Goal: Task Accomplishment & Management: Complete application form

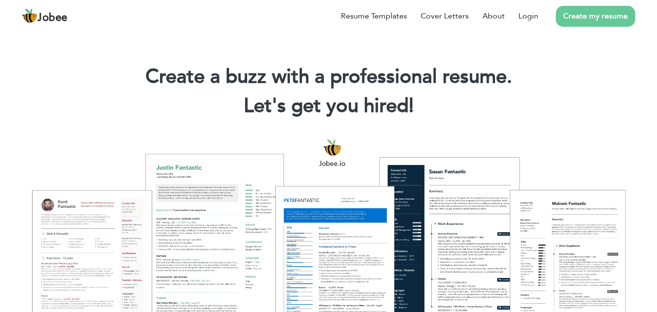
click at [571, 19] on link "Create my resume" at bounding box center [595, 16] width 79 height 21
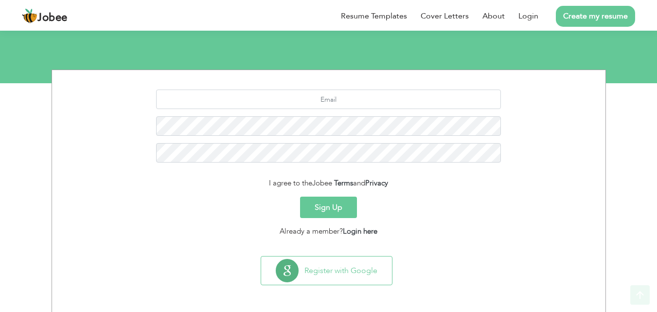
scroll to position [92, 0]
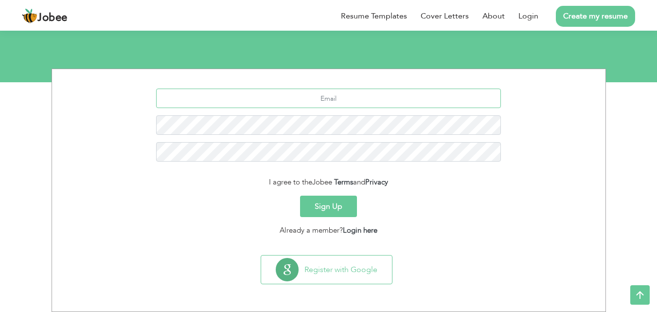
click at [344, 101] on input "text" at bounding box center [328, 98] width 345 height 19
click at [344, 102] on input "text" at bounding box center [328, 98] width 345 height 19
click at [375, 107] on input "jahangir" at bounding box center [328, 98] width 345 height 19
type input "[EMAIL_ADDRESS][DOMAIN_NAME]"
click at [347, 212] on button "Sign Up" at bounding box center [328, 206] width 57 height 21
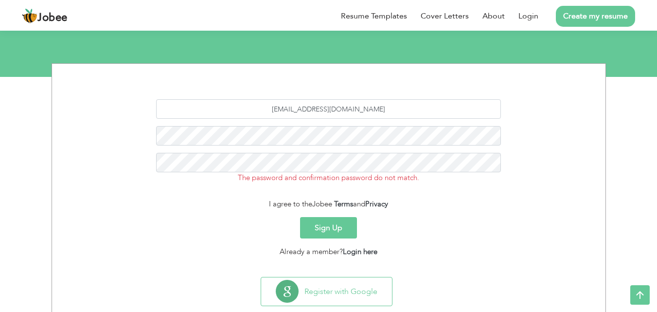
scroll to position [119, 0]
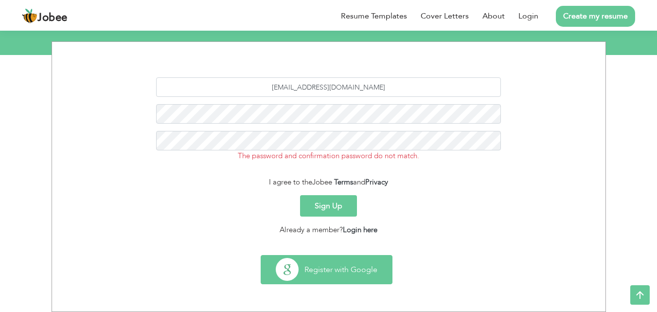
click at [352, 280] on button "Register with Google" at bounding box center [326, 269] width 131 height 28
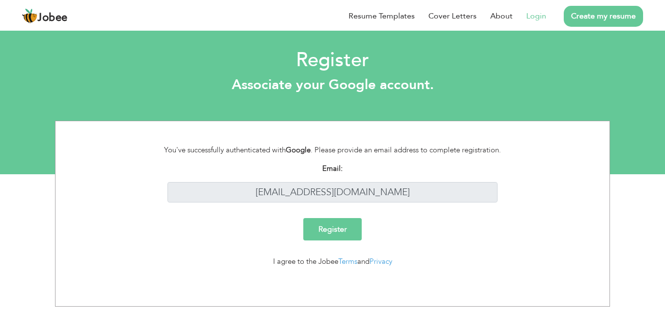
click at [348, 230] on input "Register" at bounding box center [332, 229] width 58 height 22
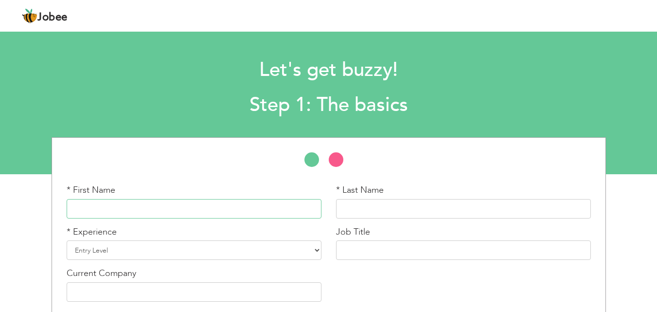
click at [254, 214] on input "text" at bounding box center [194, 208] width 255 height 19
type input "Fatima"
type input "Sardar"
click at [313, 252] on select "Entry Level Less than 1 Year 1 Year 2 Years 3 Years 4 Years 5 Years 6 Years 7 Y…" at bounding box center [194, 249] width 255 height 19
click at [67, 240] on select "Entry Level Less than 1 Year 1 Year 2 Years 3 Years 4 Years 5 Years 6 Years 7 Y…" at bounding box center [194, 249] width 255 height 19
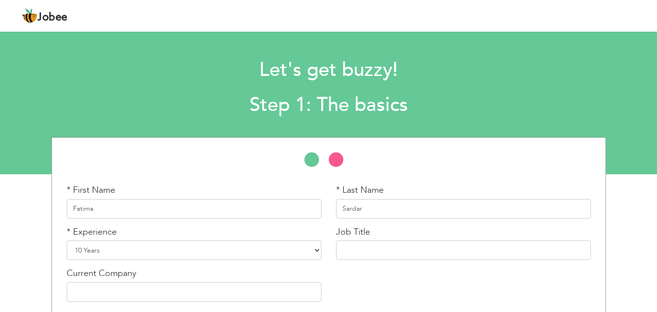
click at [275, 257] on select "Entry Level Less than 1 Year 1 Year 2 Years 3 Years 4 Years 5 Years 6 Years 7 Y…" at bounding box center [194, 249] width 255 height 19
select select "16"
click at [67, 240] on select "Entry Level Less than 1 Year 1 Year 2 Years 3 Years 4 Years 5 Years 6 Years 7 Y…" at bounding box center [194, 249] width 255 height 19
click at [356, 247] on input "text" at bounding box center [463, 249] width 255 height 19
type input "E"
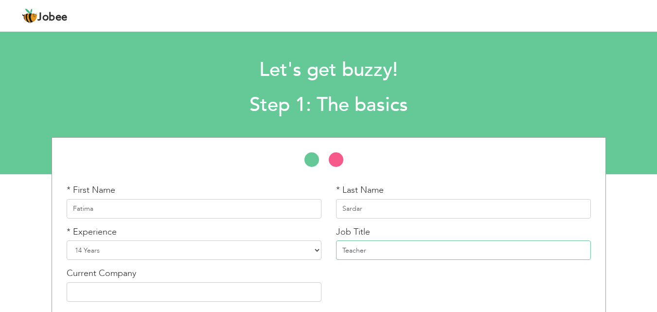
type input "Teacher"
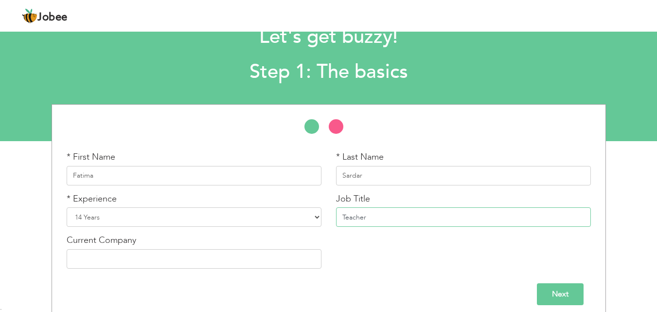
scroll to position [41, 0]
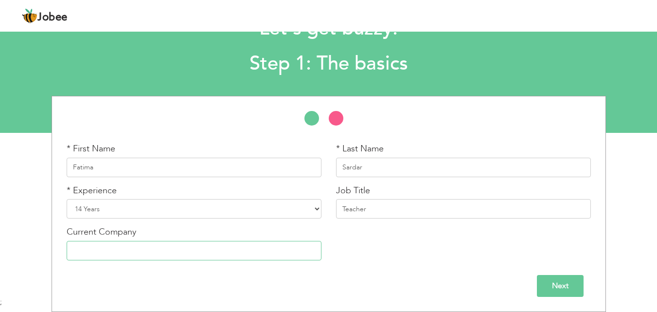
click at [197, 252] on input "text" at bounding box center [194, 250] width 255 height 19
click at [206, 247] on input "Sardar Abdul Rab NNishter High School teaher" at bounding box center [194, 250] width 255 height 19
click at [134, 250] on input "Sardar Abdul Rab NNishter High School teacher" at bounding box center [194, 250] width 255 height 19
click at [209, 250] on input "Sardar Abdul Rab-Nishter High School teacher" at bounding box center [194, 250] width 255 height 19
click at [194, 252] on input "Sardar Abdul Rab-Nishter High School teacher" at bounding box center [194, 250] width 255 height 19
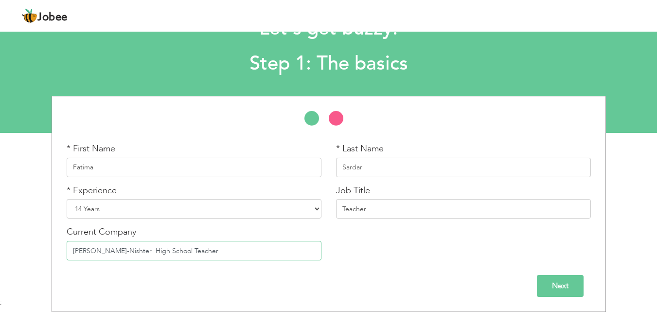
type input "Sardar Abdul Rab-Nishter High School Teacher"
click at [546, 289] on input "Next" at bounding box center [560, 286] width 47 height 22
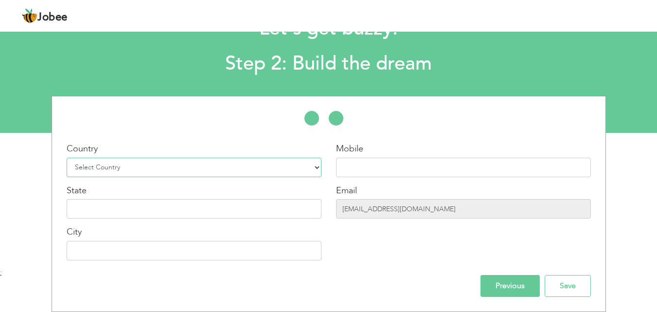
click at [260, 159] on select "Select Country Afghanistan Albania Algeria American Samoa Andorra Angola Anguil…" at bounding box center [194, 167] width 255 height 19
select select "166"
click at [67, 158] on select "Select Country Afghanistan Albania Algeria American Samoa Andorra Angola Anguil…" at bounding box center [194, 167] width 255 height 19
click at [374, 167] on input "text" at bounding box center [463, 167] width 255 height 19
type input "03134533804"
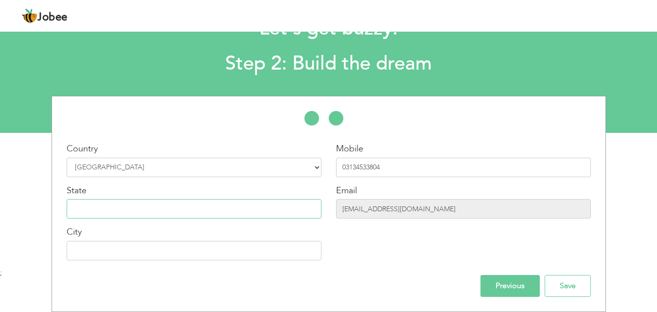
click at [244, 213] on input "text" at bounding box center [194, 208] width 255 height 19
type input "Balochistan"
type input "Quetta"
click at [562, 285] on input "Save" at bounding box center [568, 286] width 46 height 22
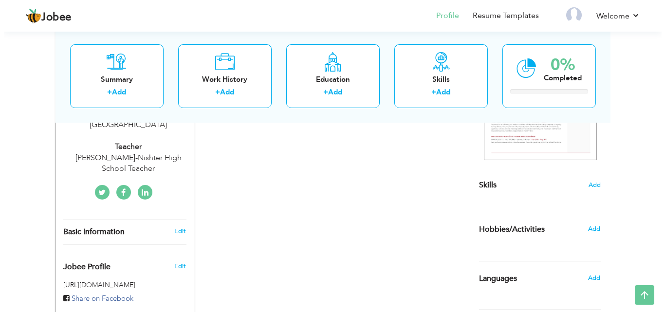
scroll to position [292, 0]
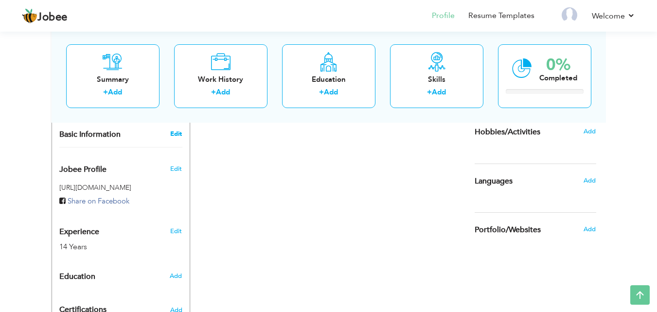
click at [177, 129] on link "Edit" at bounding box center [176, 133] width 12 height 9
type input "Fatima"
type input "Sardar"
type input "03134533804"
select select "number:166"
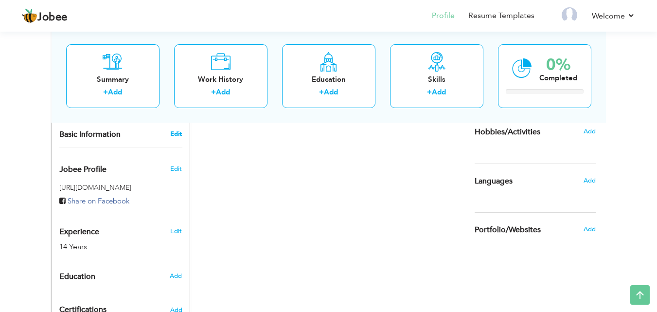
type input "Balochistan"
type input "Quetta"
select select "number:16"
type input "Sardar Abdul Rab-Nishter High School Teacher"
type input "Teacher"
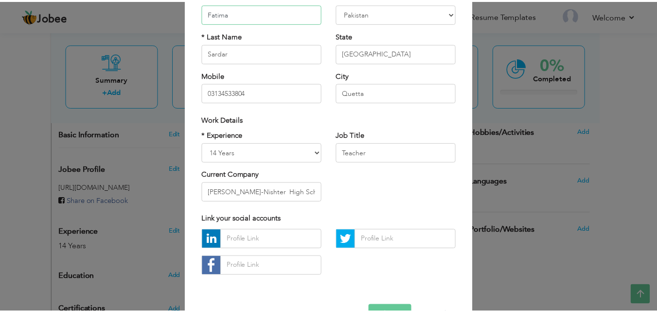
scroll to position [127, 0]
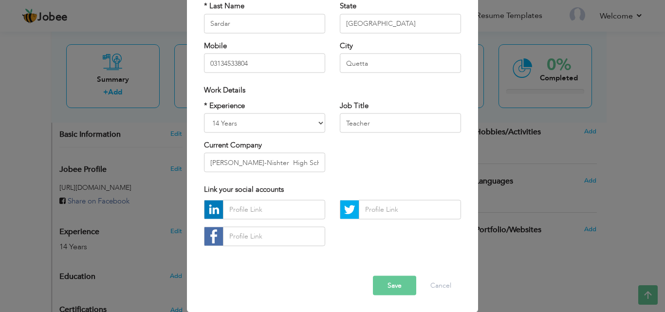
drag, startPoint x: 380, startPoint y: 291, endPoint x: 377, endPoint y: 284, distance: 8.3
click at [380, 289] on button "Save" at bounding box center [394, 284] width 43 height 19
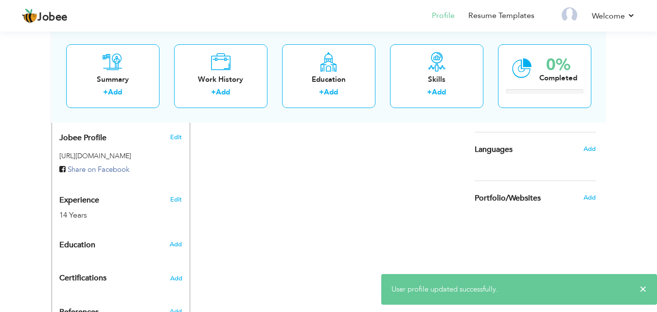
scroll to position [341, 0]
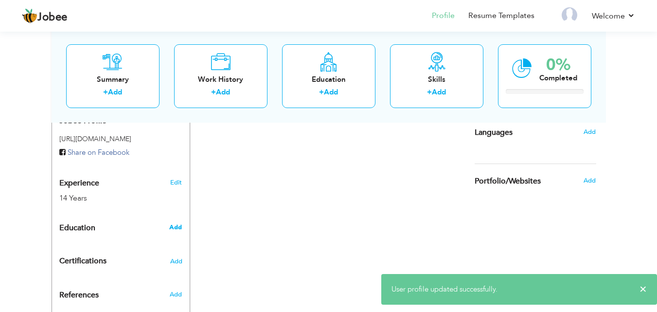
click at [180, 223] on span "Add" at bounding box center [175, 227] width 13 height 9
radio input "true"
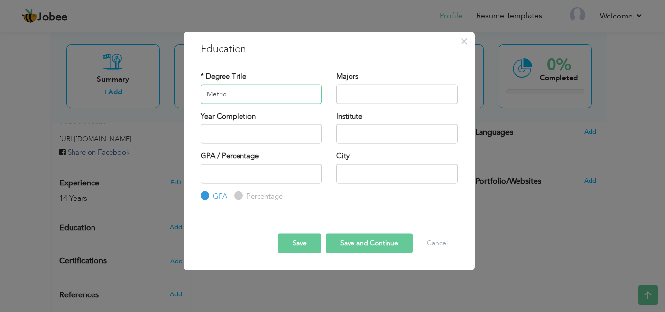
type input "Metric"
type input "Science"
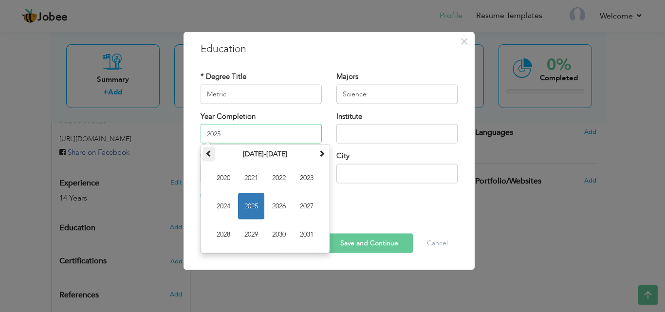
click at [209, 152] on span at bounding box center [208, 153] width 7 height 7
click at [209, 154] on span at bounding box center [208, 153] width 7 height 7
click at [259, 204] on span "2005" at bounding box center [251, 206] width 26 height 26
type input "2005"
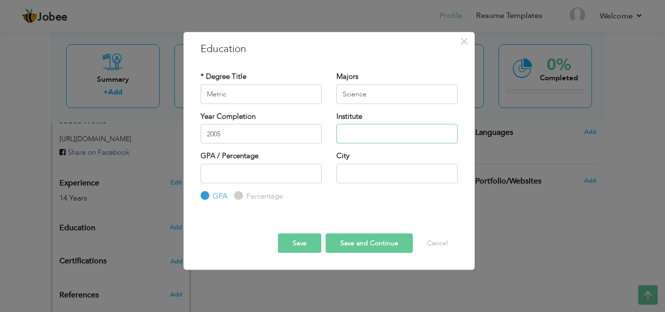
click at [385, 130] on input "text" at bounding box center [396, 133] width 121 height 19
type input "BISE Quetta"
click at [282, 164] on input "number" at bounding box center [260, 172] width 121 height 19
click at [239, 197] on input "Percentage" at bounding box center [237, 196] width 6 height 6
radio input "true"
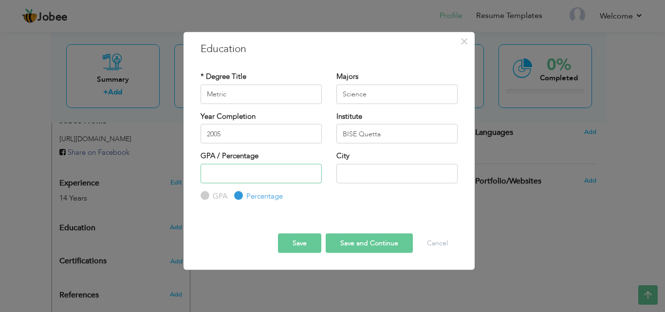
click at [245, 176] on input "number" at bounding box center [260, 172] width 121 height 19
type input "48"
click at [402, 166] on input "text" at bounding box center [396, 172] width 121 height 19
type input "Quetta"
click at [374, 240] on button "Save and Continue" at bounding box center [369, 243] width 87 height 19
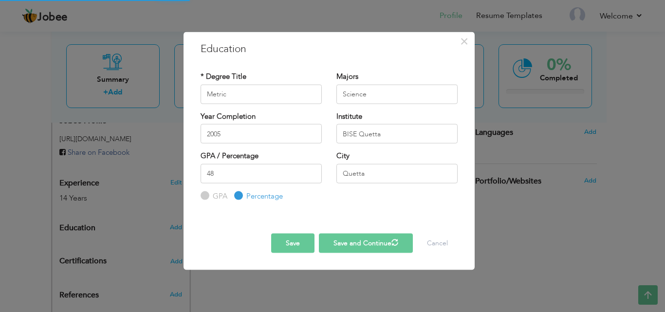
radio input "true"
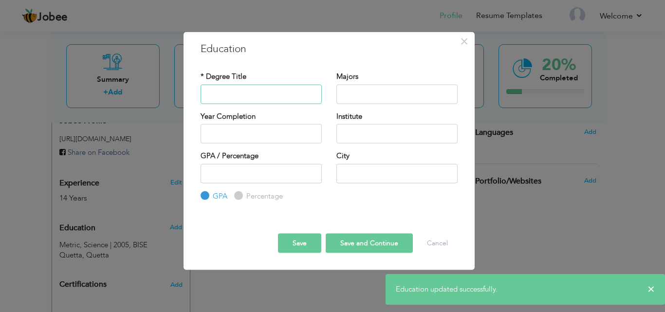
click at [261, 96] on input "text" at bounding box center [260, 93] width 121 height 19
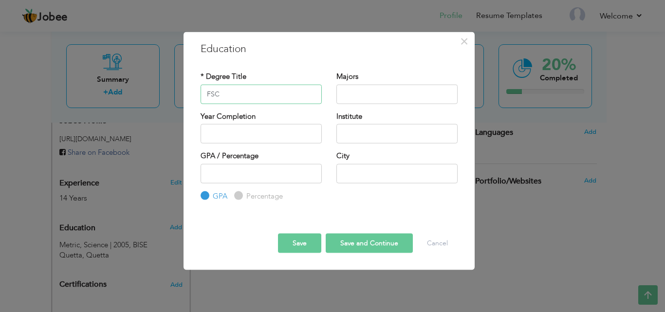
type input "FSC"
type input "Science"
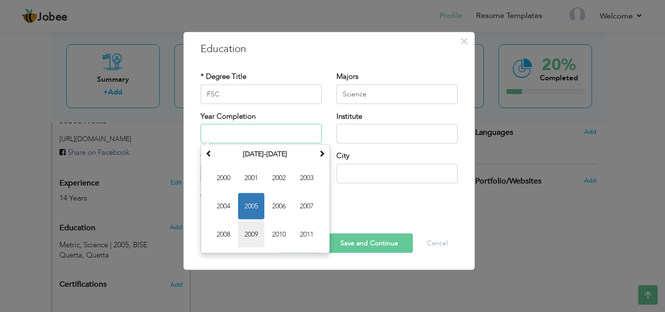
click at [254, 234] on span "2009" at bounding box center [251, 234] width 26 height 26
type input "2009"
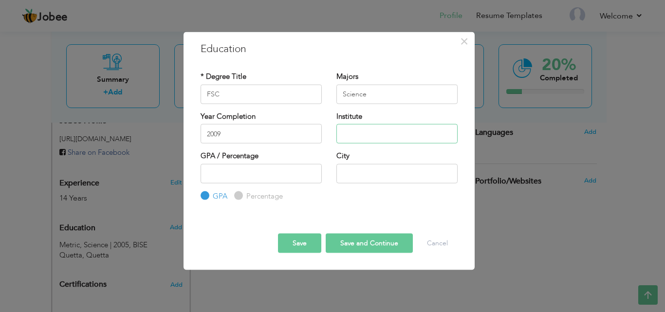
click at [354, 131] on input "text" at bounding box center [396, 133] width 121 height 19
type input "BISE"
click at [272, 165] on input "number" at bounding box center [260, 172] width 121 height 19
click at [247, 196] on label "Percentage" at bounding box center [263, 196] width 39 height 10
click at [240, 196] on input "Percentage" at bounding box center [237, 196] width 6 height 6
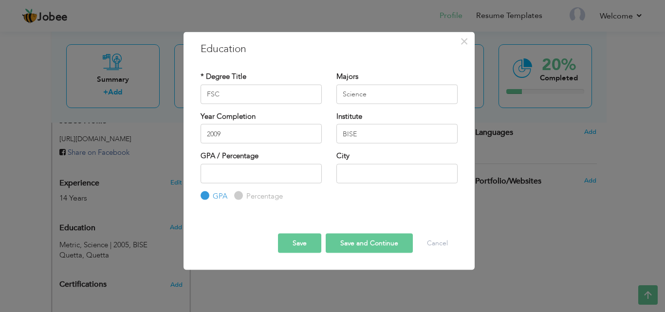
radio input "true"
click at [301, 172] on input "number" at bounding box center [260, 172] width 121 height 19
type input "57"
click at [362, 175] on input "text" at bounding box center [396, 172] width 121 height 19
type input "Quetta"
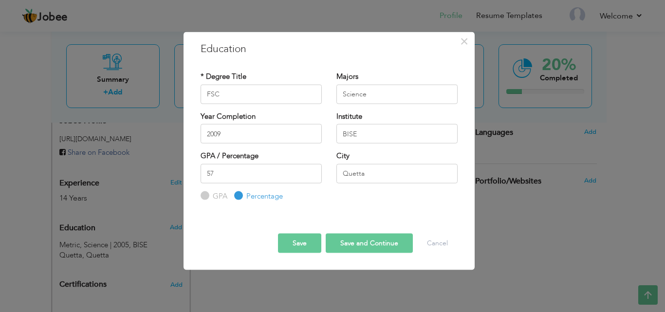
click at [375, 245] on button "Save and Continue" at bounding box center [369, 243] width 87 height 19
radio input "true"
click at [301, 93] on input "text" at bounding box center [260, 93] width 121 height 19
type input "BA"
type input "B"
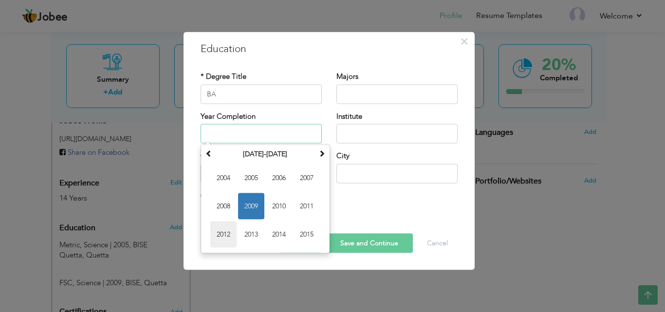
click at [230, 235] on span "2012" at bounding box center [223, 234] width 26 height 26
type input "2012"
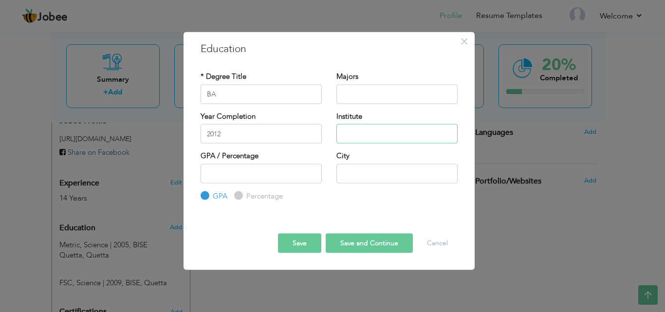
click at [357, 133] on input "text" at bounding box center [396, 133] width 121 height 19
type input "University of Punjab"
click at [241, 171] on input "number" at bounding box center [260, 172] width 121 height 19
type input "48"
click at [358, 179] on input "text" at bounding box center [396, 172] width 121 height 19
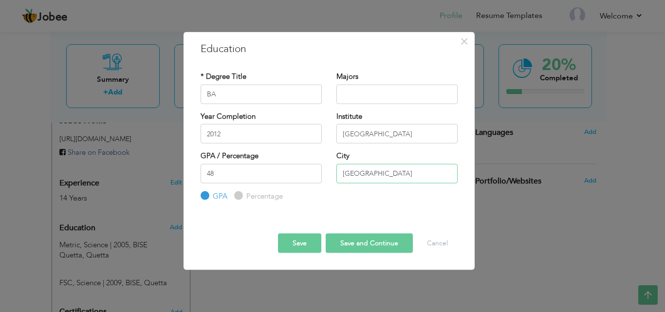
type input "Lahore"
click at [344, 245] on button "Save and Continue" at bounding box center [369, 243] width 87 height 19
click at [254, 175] on input "48" at bounding box center [260, 172] width 121 height 19
click at [244, 196] on label "Percentage" at bounding box center [263, 196] width 39 height 10
click at [240, 196] on input "Percentage" at bounding box center [237, 196] width 6 height 6
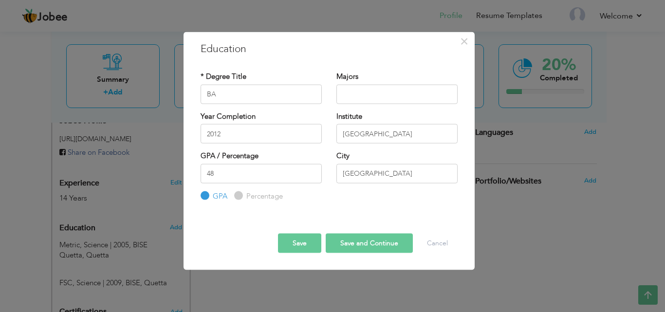
radio input "true"
click at [338, 242] on button "Save and Continue" at bounding box center [369, 243] width 87 height 19
radio input "true"
click at [289, 91] on input "text" at bounding box center [260, 93] width 121 height 19
type input "B.ED"
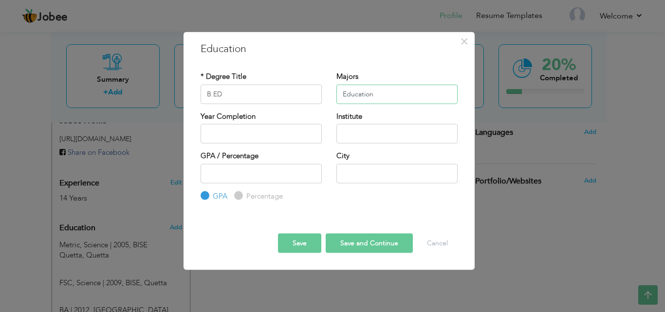
type input "Education"
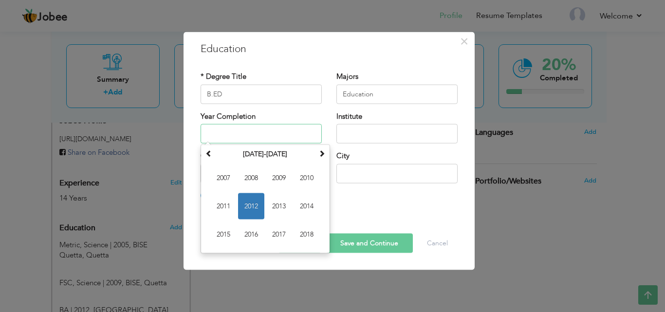
click at [272, 129] on input "text" at bounding box center [260, 133] width 121 height 19
click at [280, 238] on span "2017" at bounding box center [279, 234] width 26 height 26
type input "2017"
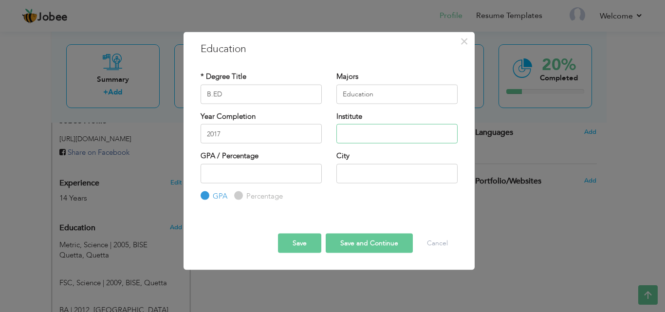
click at [366, 139] on input "text" at bounding box center [396, 133] width 121 height 19
type input "University of Balochistann"
click at [239, 172] on input "number" at bounding box center [260, 172] width 121 height 19
click at [235, 195] on input "Percentage" at bounding box center [237, 196] width 6 height 6
radio input "true"
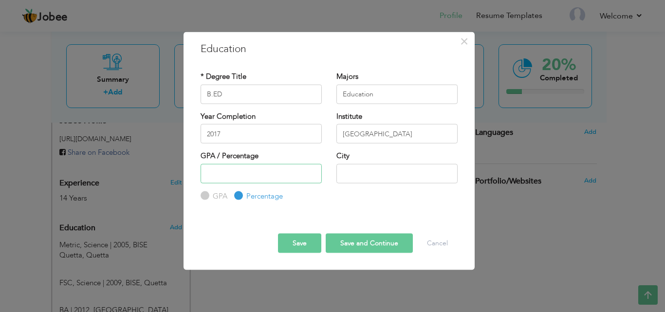
click at [236, 183] on input "number" at bounding box center [260, 172] width 121 height 19
type input "4"
type input "53"
click at [368, 175] on input "text" at bounding box center [396, 172] width 121 height 19
type input "Quetta"
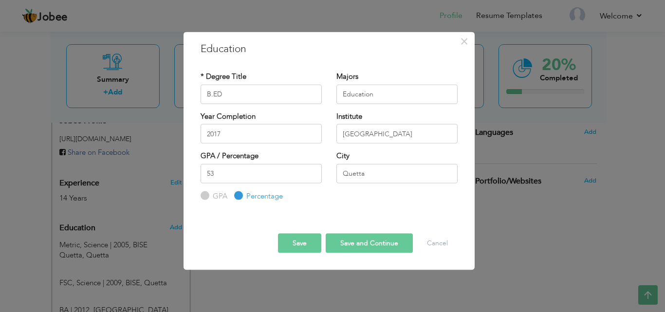
click at [346, 238] on button "Save and Continue" at bounding box center [369, 243] width 87 height 19
radio input "true"
click at [290, 102] on input "text" at bounding box center [260, 93] width 121 height 19
type input "MA"
type input "B"
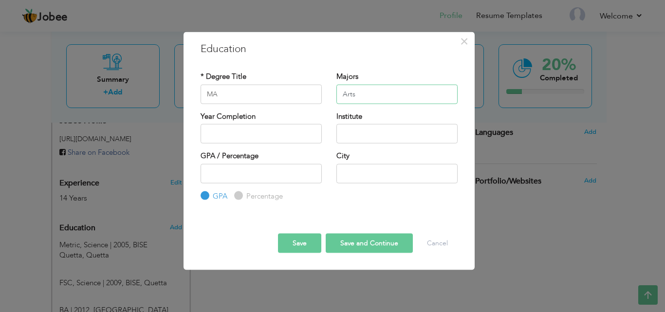
type input "Arts"
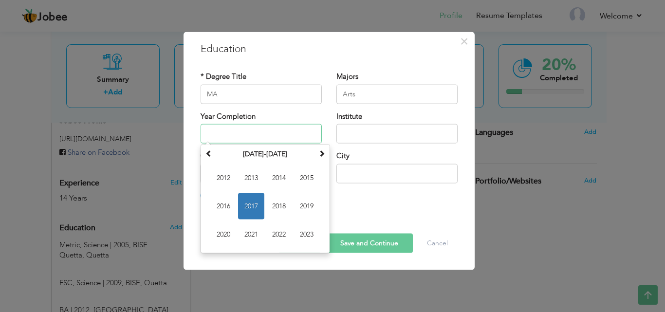
click at [287, 128] on input "text" at bounding box center [260, 133] width 121 height 19
click at [301, 176] on span "2015" at bounding box center [306, 178] width 26 height 26
type input "2015"
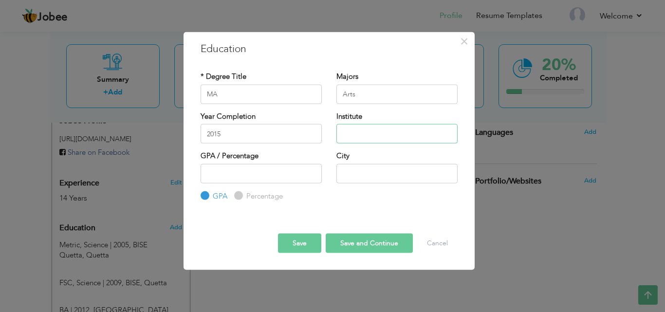
click at [365, 135] on input "text" at bounding box center [396, 133] width 121 height 19
type input "UOB"
click at [255, 171] on input "number" at bounding box center [260, 172] width 121 height 19
click at [238, 195] on input "Percentage" at bounding box center [237, 196] width 6 height 6
radio input "true"
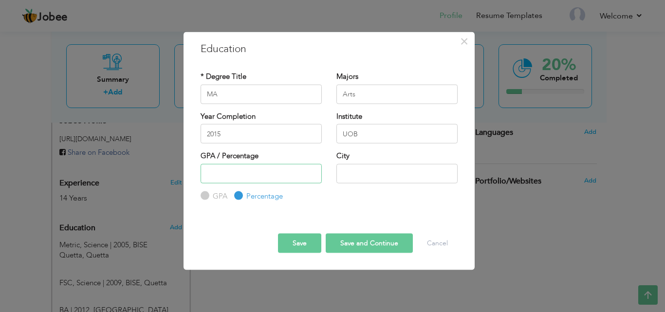
click at [235, 179] on input "number" at bounding box center [260, 172] width 121 height 19
type input "54"
click at [365, 174] on input "text" at bounding box center [396, 172] width 121 height 19
type input "Quetta"
click at [362, 241] on button "Save and Continue" at bounding box center [369, 243] width 87 height 19
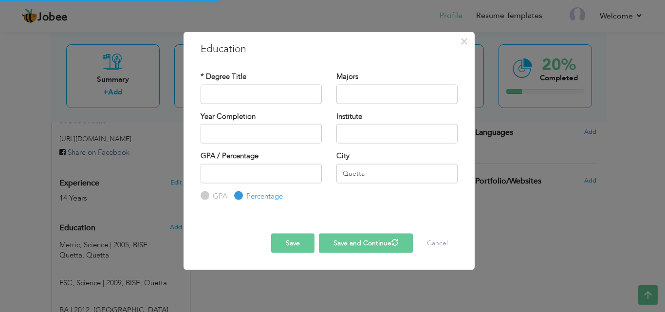
radio input "true"
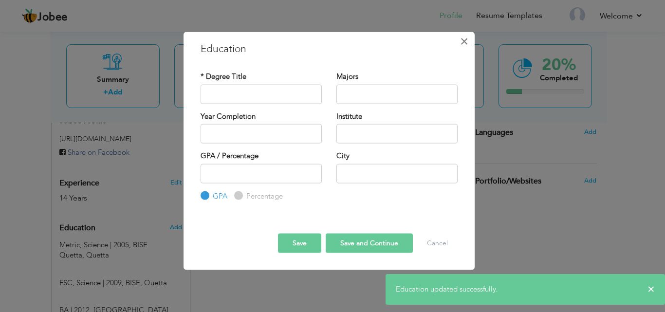
click at [464, 41] on span "×" at bounding box center [464, 41] width 8 height 18
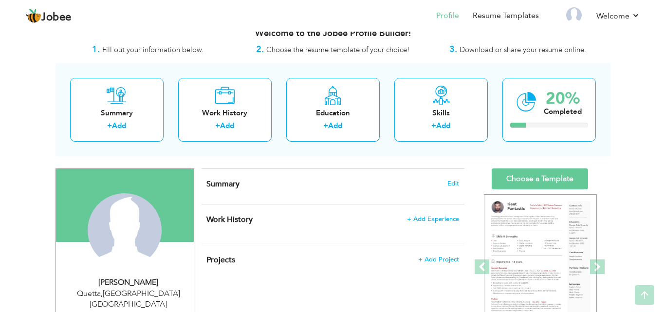
scroll to position [0, 0]
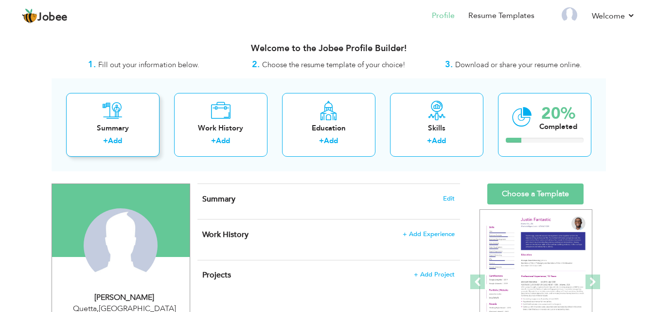
click at [106, 140] on label "+" at bounding box center [105, 141] width 5 height 10
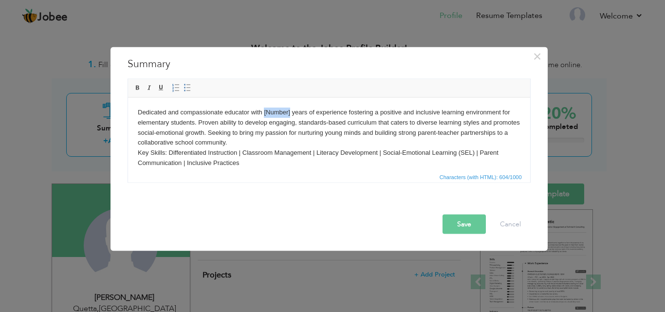
drag, startPoint x: 262, startPoint y: 111, endPoint x: 289, endPoint y: 111, distance: 26.8
click at [289, 111] on body "Dedicated and compassionate educator with [Number] years of experience fosterin…" at bounding box center [328, 137] width 382 height 61
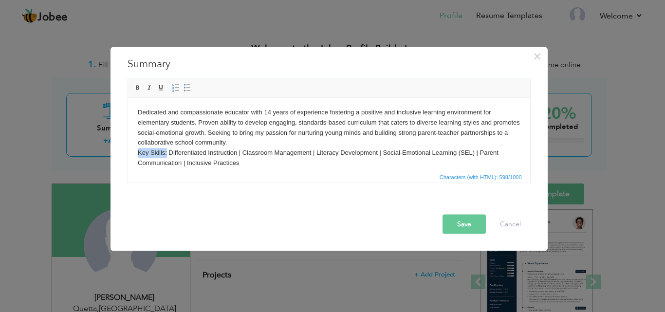
drag, startPoint x: 134, startPoint y: 151, endPoint x: 167, endPoint y: 152, distance: 32.6
click at [167, 152] on html "Dedicated and compassionate educator with 14 years of experience fostering a po…" at bounding box center [328, 137] width 402 height 80
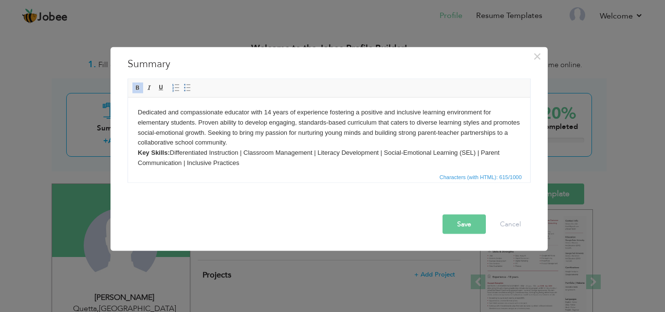
click at [137, 149] on strong "Key Skills:" at bounding box center [153, 151] width 32 height 7
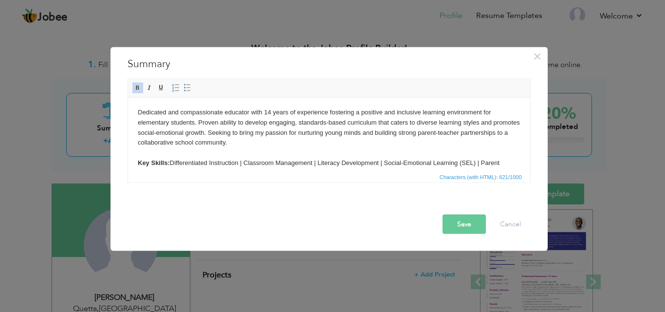
scroll to position [18, 0]
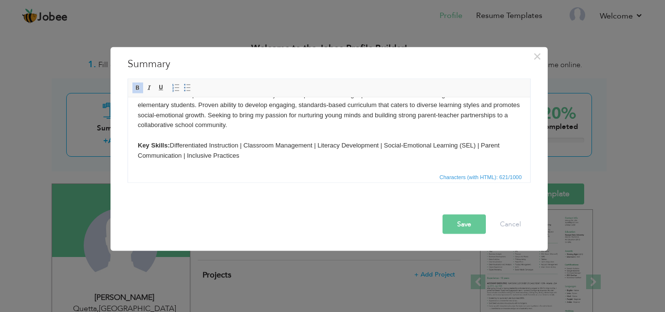
click at [456, 219] on button "Save" at bounding box center [463, 223] width 43 height 19
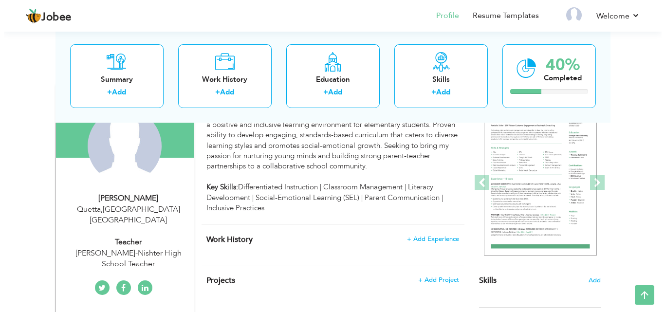
scroll to position [97, 0]
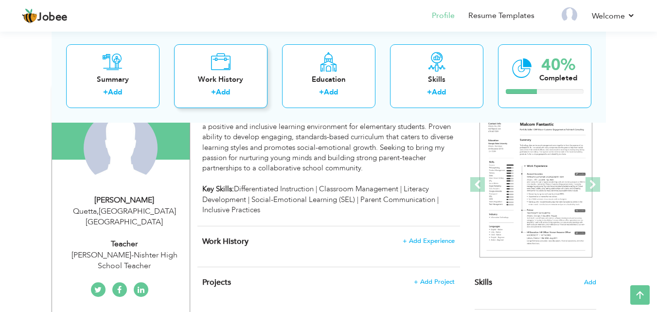
click at [225, 94] on link "Add" at bounding box center [223, 92] width 14 height 10
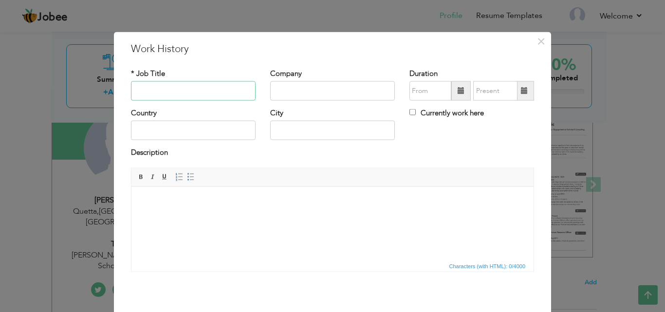
click at [204, 98] on input "text" at bounding box center [193, 90] width 125 height 19
type input "High School Teacher"
type input "New Vission Grammar School"
drag, startPoint x: 298, startPoint y: 92, endPoint x: 282, endPoint y: 104, distance: 20.0
click at [282, 104] on div "Company New Vission Grammar School" at bounding box center [332, 87] width 139 height 39
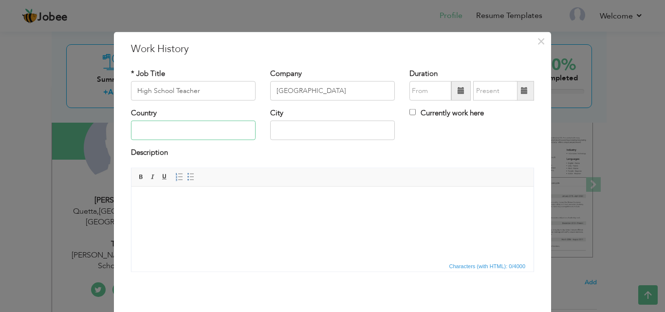
click at [222, 134] on input "text" at bounding box center [193, 130] width 125 height 19
type input "Pakistan"
click at [297, 130] on input "text" at bounding box center [332, 130] width 125 height 19
type input "Quetta"
drag, startPoint x: 373, startPoint y: 91, endPoint x: 245, endPoint y: 83, distance: 128.2
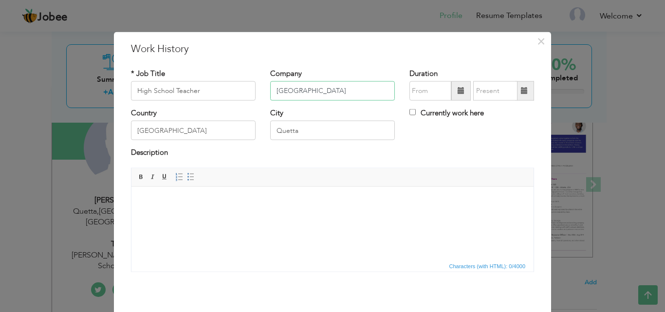
click at [245, 83] on div "* Job Title High School Teacher Company New Vission Grammar School Duration Cur…" at bounding box center [332, 87] width 417 height 39
click at [242, 207] on html at bounding box center [332, 201] width 402 height 30
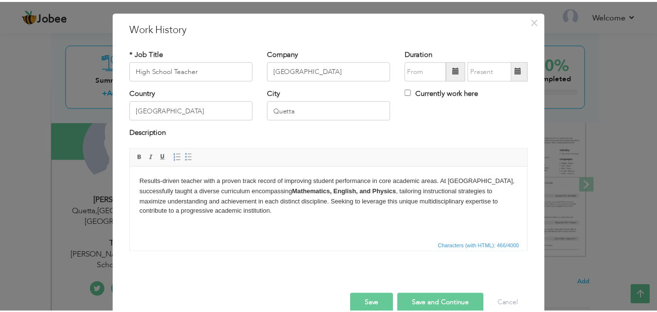
scroll to position [38, 0]
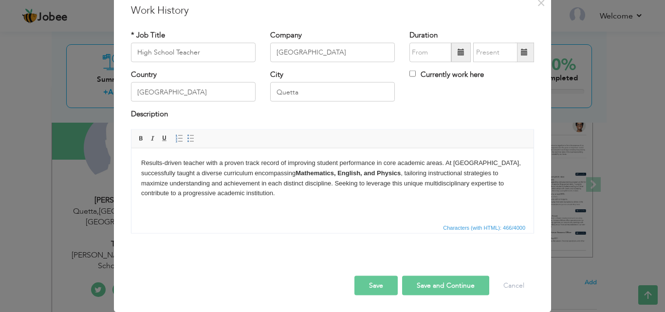
click at [368, 287] on button "Save" at bounding box center [375, 284] width 43 height 19
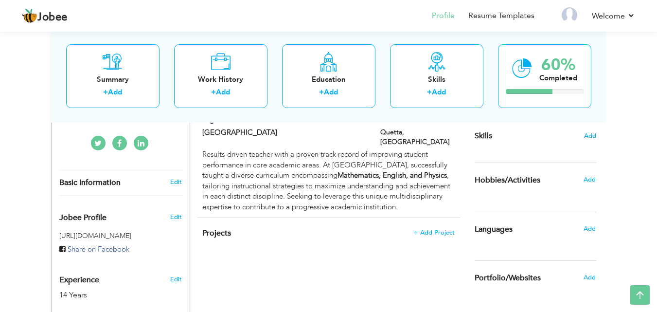
scroll to position [243, 0]
click at [594, 233] on div "Add" at bounding box center [592, 229] width 23 height 18
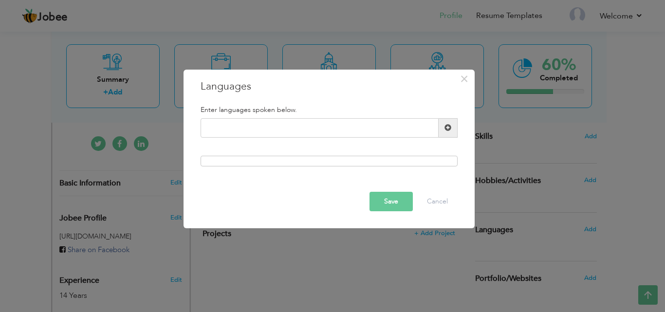
click at [593, 231] on div "× Languages Enter languages spoken below. Save Cancel" at bounding box center [332, 156] width 665 height 312
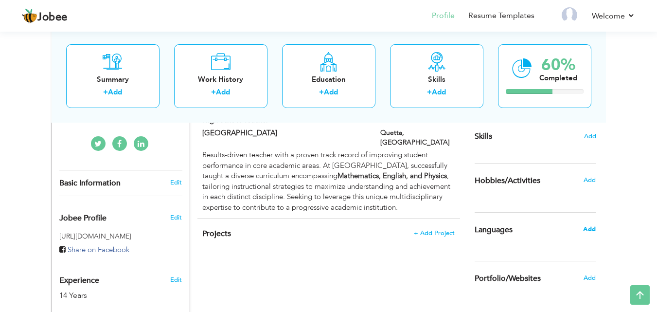
click at [592, 227] on span "Add" at bounding box center [589, 229] width 13 height 9
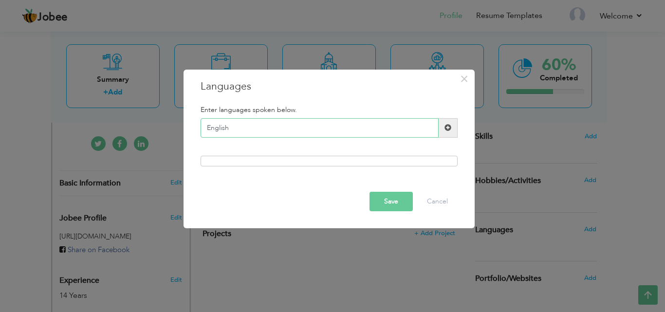
type input "English"
click at [443, 131] on span at bounding box center [447, 127] width 19 height 19
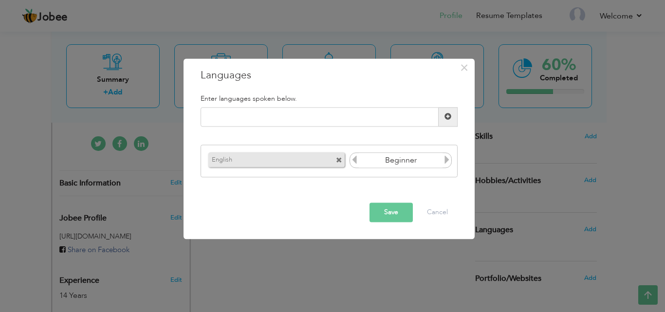
click at [443, 160] on icon at bounding box center [446, 160] width 9 height 9
click at [355, 162] on icon at bounding box center [354, 160] width 9 height 9
click at [330, 116] on input "text" at bounding box center [319, 116] width 238 height 19
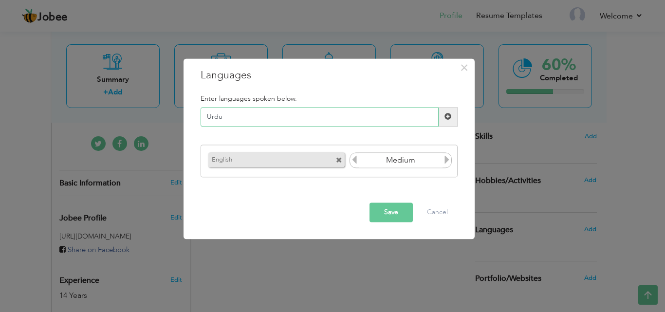
type input "Urdu"
click at [448, 115] on span at bounding box center [447, 116] width 7 height 7
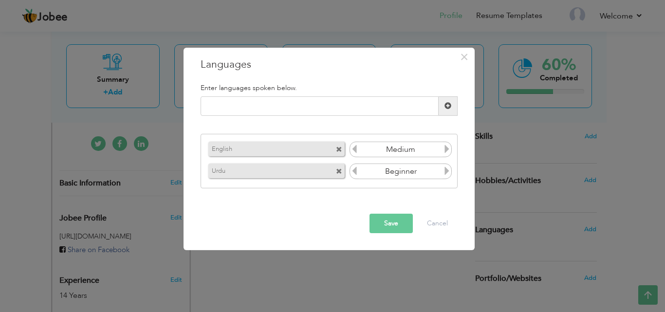
click at [451, 172] on icon at bounding box center [446, 170] width 9 height 9
click at [361, 106] on input "text" at bounding box center [319, 105] width 238 height 19
type input "Pashto"
click at [443, 100] on span at bounding box center [447, 105] width 19 height 19
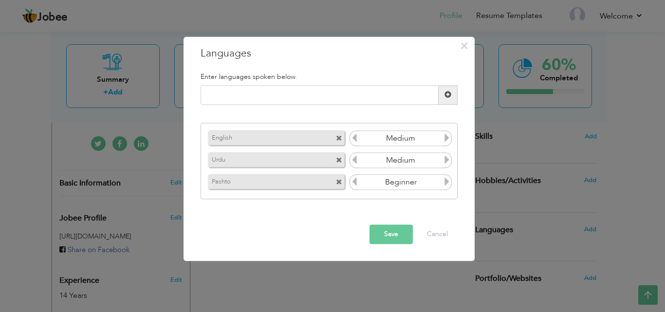
click at [448, 138] on icon at bounding box center [446, 138] width 9 height 9
click at [355, 135] on icon at bounding box center [354, 138] width 9 height 9
click at [442, 184] on icon at bounding box center [446, 182] width 9 height 9
click at [444, 183] on icon at bounding box center [446, 182] width 9 height 9
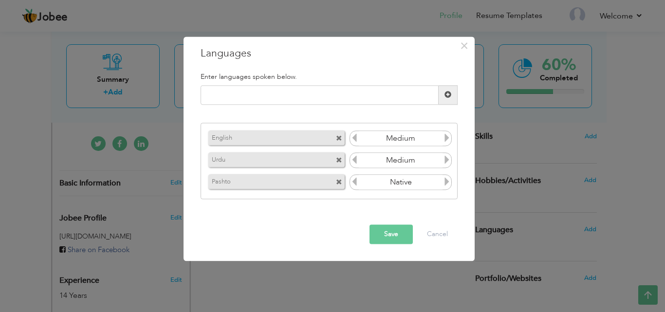
click at [388, 229] on button "Save" at bounding box center [390, 233] width 43 height 19
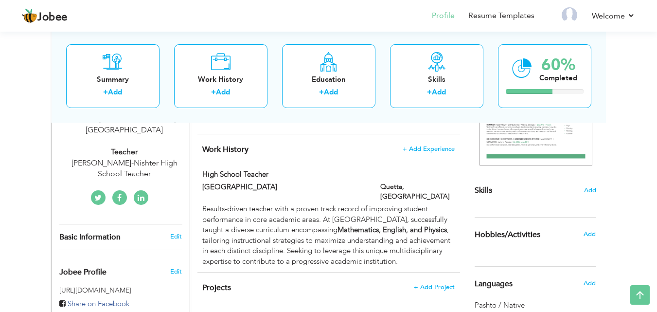
scroll to position [146, 0]
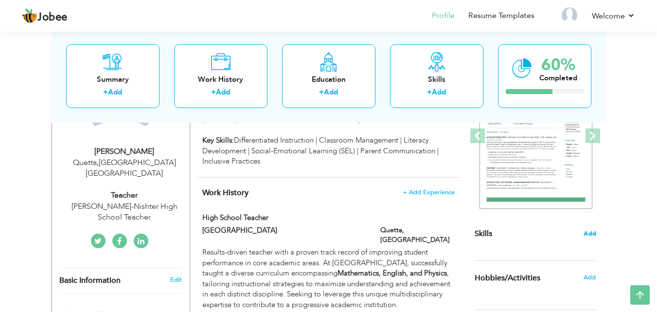
click at [586, 234] on span "Add" at bounding box center [590, 233] width 13 height 9
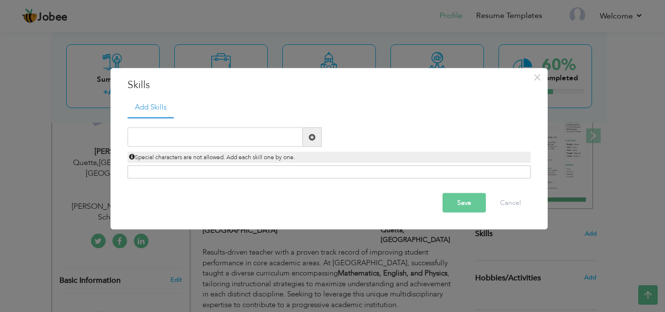
drag, startPoint x: 584, startPoint y: 235, endPoint x: 272, endPoint y: 156, distance: 322.0
drag, startPoint x: 272, startPoint y: 156, endPoint x: 209, endPoint y: 138, distance: 65.9
click at [209, 138] on input "text" at bounding box center [214, 136] width 175 height 19
type input "English Teacher"
click at [309, 139] on span at bounding box center [311, 136] width 7 height 7
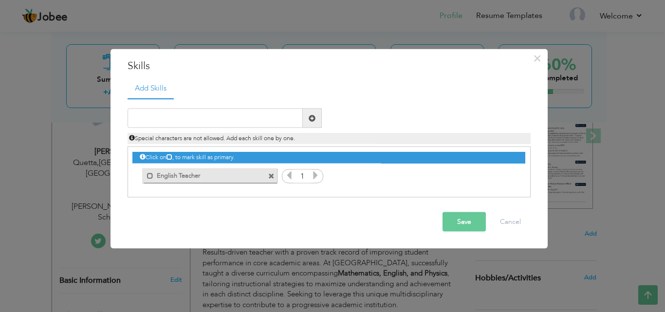
click at [314, 177] on icon at bounding box center [315, 175] width 9 height 9
click at [314, 176] on icon at bounding box center [315, 175] width 9 height 9
click at [315, 176] on icon at bounding box center [315, 175] width 9 height 9
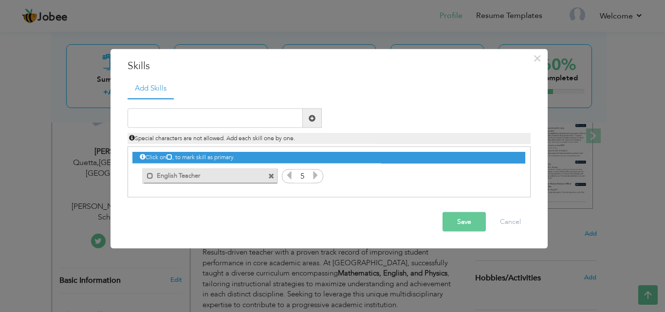
click at [315, 175] on icon at bounding box center [315, 175] width 9 height 9
click at [243, 123] on input "text" at bounding box center [214, 118] width 175 height 19
drag, startPoint x: 248, startPoint y: 125, endPoint x: 167, endPoint y: 122, distance: 80.8
click at [156, 116] on input "Math Theacher" at bounding box center [214, 118] width 175 height 19
type input "Math Teacher"
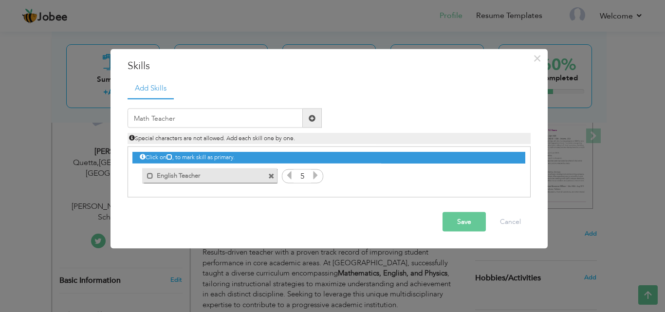
click at [321, 116] on span at bounding box center [312, 118] width 19 height 19
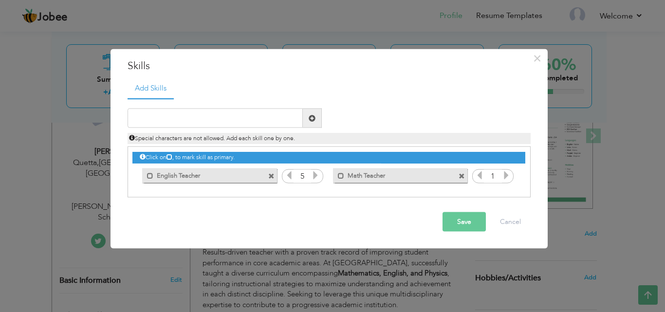
click at [506, 174] on icon at bounding box center [506, 175] width 9 height 9
click at [506, 173] on icon at bounding box center [506, 175] width 9 height 9
click at [504, 174] on icon at bounding box center [506, 175] width 9 height 9
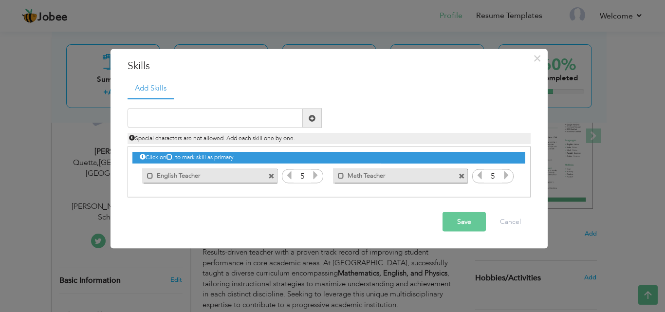
click at [504, 175] on icon at bounding box center [506, 175] width 9 height 9
click at [213, 115] on input "text" at bounding box center [214, 118] width 175 height 19
click at [271, 176] on span at bounding box center [271, 176] width 6 height 6
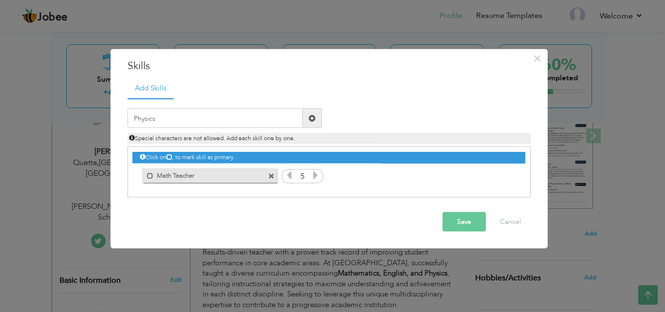
click at [271, 176] on span at bounding box center [271, 176] width 6 height 6
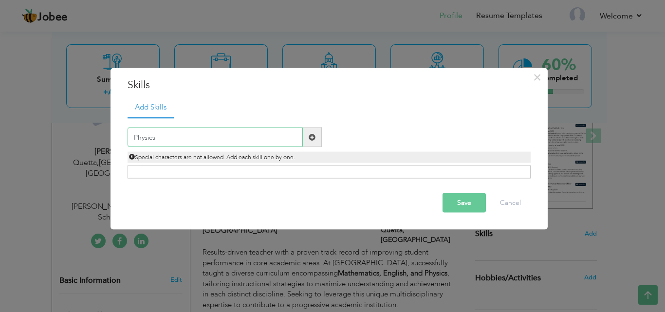
click at [265, 144] on input "Physics" at bounding box center [214, 136] width 175 height 19
type input "P"
type input "English"
click at [309, 135] on span at bounding box center [311, 136] width 7 height 7
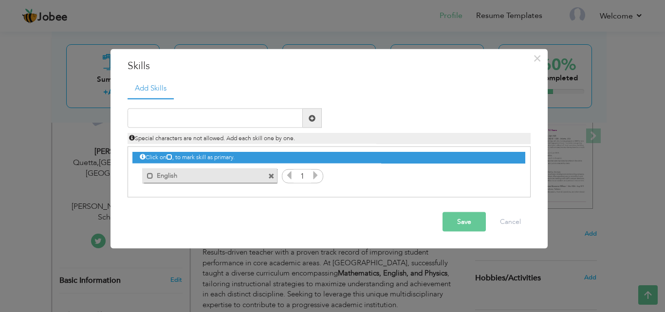
click at [319, 174] on icon at bounding box center [315, 175] width 9 height 9
click at [314, 171] on icon at bounding box center [315, 175] width 9 height 9
click at [316, 172] on icon at bounding box center [315, 175] width 9 height 9
click at [315, 175] on icon at bounding box center [315, 175] width 9 height 9
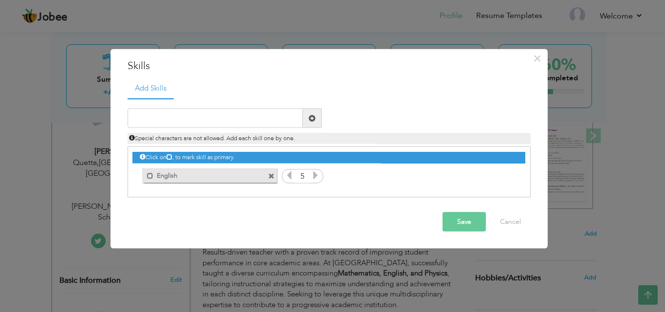
click at [317, 175] on icon at bounding box center [315, 175] width 9 height 9
click at [253, 120] on input "text" at bounding box center [214, 118] width 175 height 19
type input "Math"
drag, startPoint x: 263, startPoint y: 125, endPoint x: 257, endPoint y: 104, distance: 21.6
click at [253, 96] on ul "Add Skills" at bounding box center [328, 88] width 403 height 20
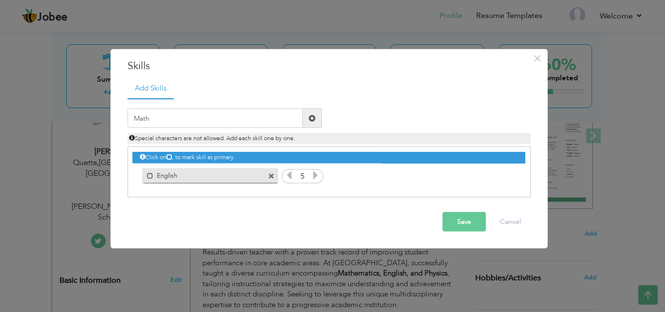
click at [308, 117] on span at bounding box center [311, 117] width 7 height 7
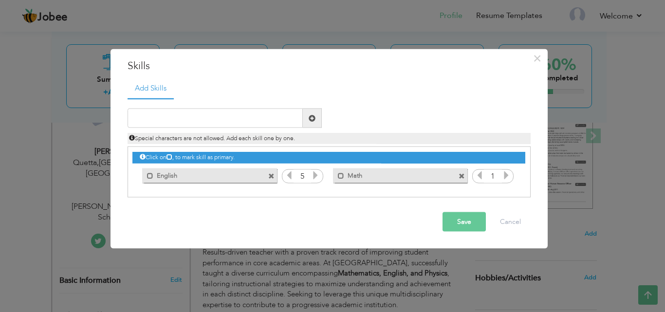
click at [506, 175] on icon at bounding box center [506, 175] width 9 height 9
click at [505, 175] on icon at bounding box center [506, 175] width 9 height 9
click at [503, 174] on icon at bounding box center [506, 175] width 9 height 9
click at [504, 174] on icon at bounding box center [506, 175] width 9 height 9
click at [504, 176] on icon at bounding box center [506, 175] width 9 height 9
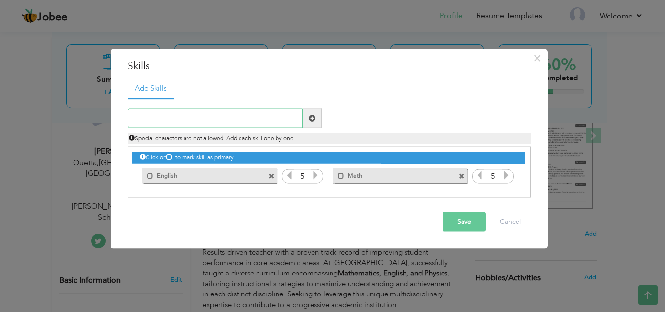
click at [171, 120] on input "text" at bounding box center [214, 118] width 175 height 19
type input "Physics"
click at [310, 120] on span at bounding box center [311, 117] width 7 height 7
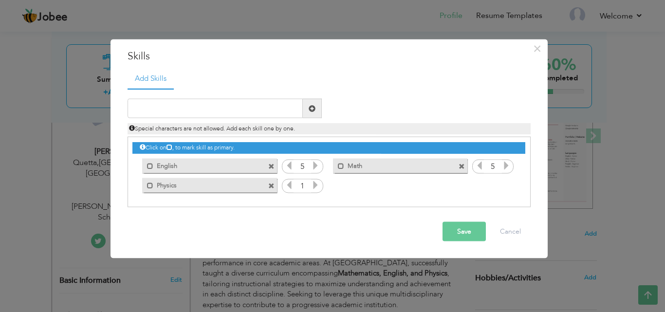
click at [319, 185] on icon at bounding box center [315, 185] width 9 height 9
click at [318, 185] on icon at bounding box center [315, 185] width 9 height 9
click at [318, 184] on icon at bounding box center [315, 185] width 9 height 9
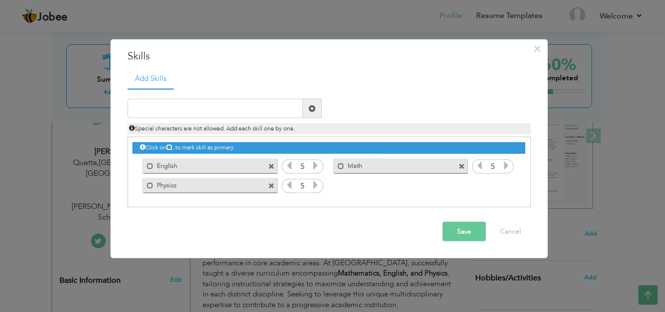
click at [319, 184] on icon at bounding box center [315, 185] width 9 height 9
click at [218, 113] on input "text" at bounding box center [214, 108] width 175 height 19
type input "Urdu"
click at [316, 106] on span at bounding box center [312, 108] width 19 height 19
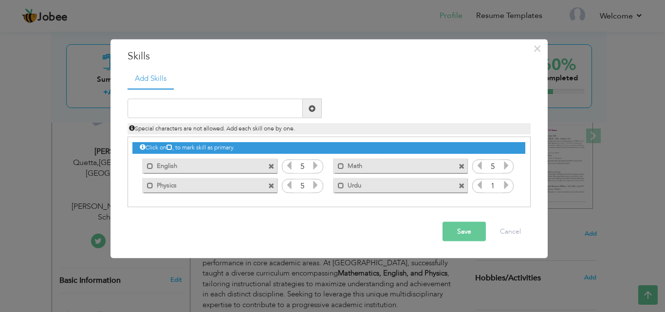
click at [507, 187] on icon at bounding box center [506, 185] width 9 height 9
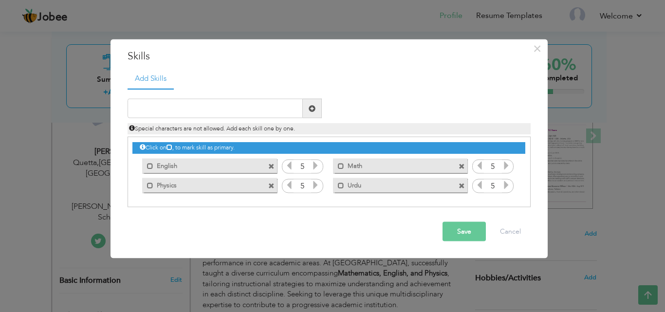
click at [507, 187] on icon at bounding box center [506, 185] width 9 height 9
click at [236, 109] on input "text" at bounding box center [214, 108] width 175 height 19
type input "Islamite"
click at [309, 111] on span at bounding box center [311, 108] width 7 height 7
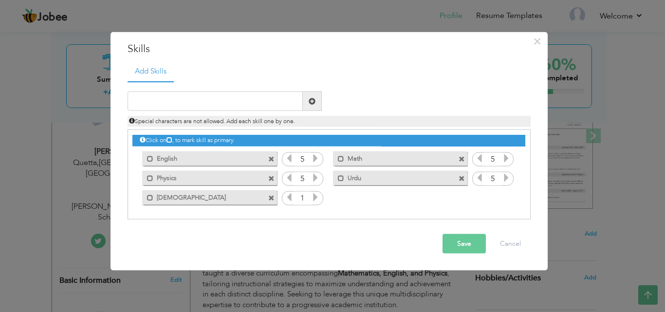
click at [315, 197] on icon at bounding box center [315, 197] width 9 height 9
click at [316, 194] on icon at bounding box center [315, 197] width 9 height 9
click at [315, 195] on icon at bounding box center [315, 197] width 9 height 9
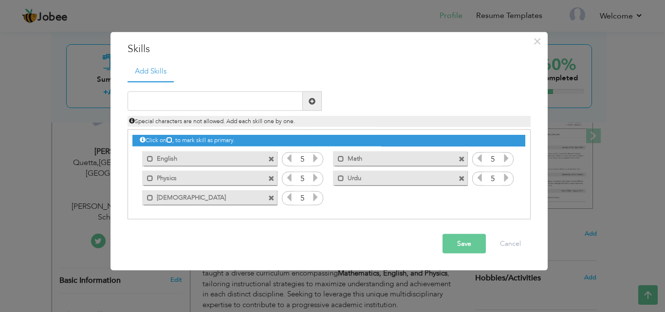
click at [315, 195] on icon at bounding box center [315, 197] width 9 height 9
click at [315, 196] on icon at bounding box center [315, 197] width 9 height 9
click at [457, 241] on button "Save" at bounding box center [463, 243] width 43 height 19
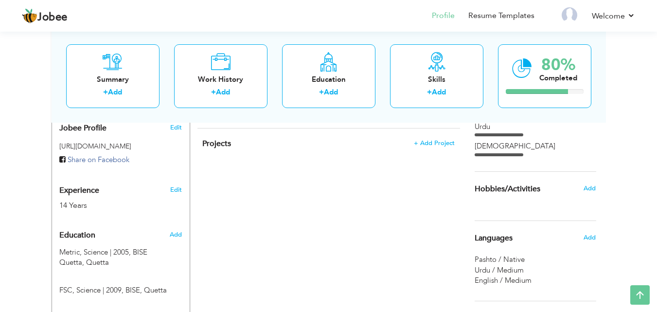
scroll to position [341, 0]
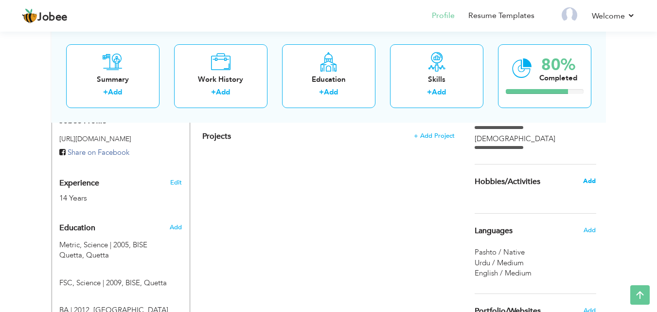
click at [592, 182] on span "Add" at bounding box center [589, 181] width 13 height 9
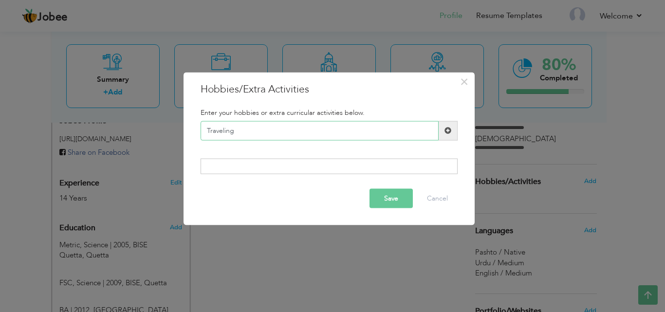
type input "Traveling"
click at [443, 134] on span at bounding box center [447, 130] width 19 height 19
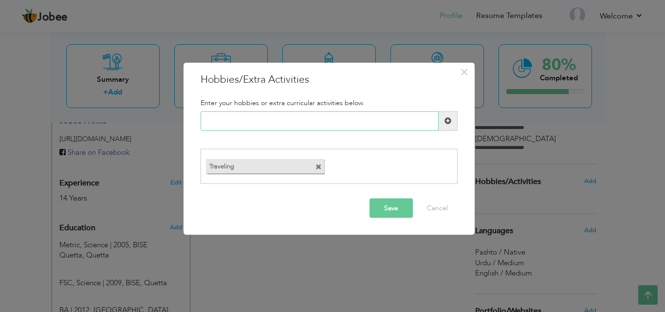
click at [268, 112] on input "text" at bounding box center [319, 120] width 238 height 19
click at [379, 203] on button "Save" at bounding box center [390, 208] width 43 height 19
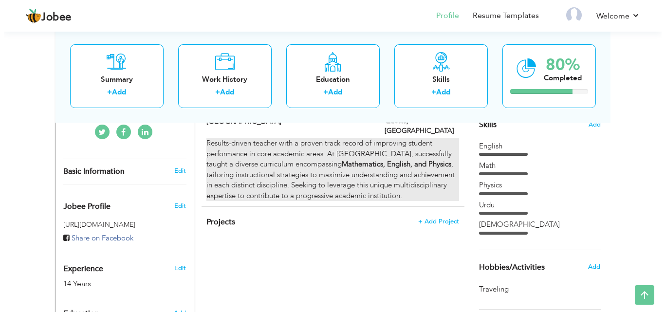
scroll to position [195, 0]
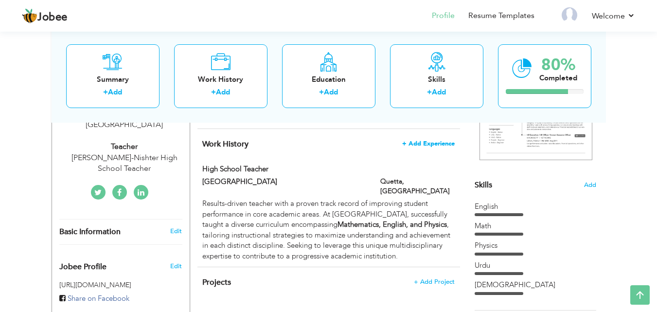
click at [429, 146] on span "+ Add Experience" at bounding box center [428, 143] width 53 height 7
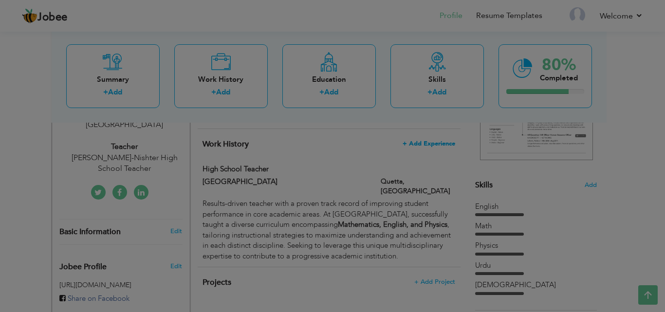
scroll to position [0, 0]
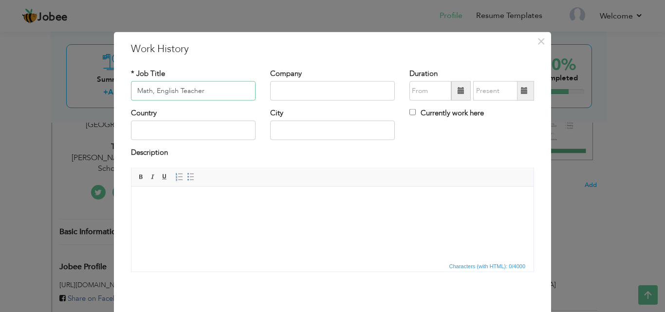
type input "Math, English Teacher"
type input "Skill fill Grammar School"
click at [235, 125] on input "text" at bounding box center [193, 130] width 125 height 19
type input "Pakistan"
click at [309, 132] on input "text" at bounding box center [332, 130] width 125 height 19
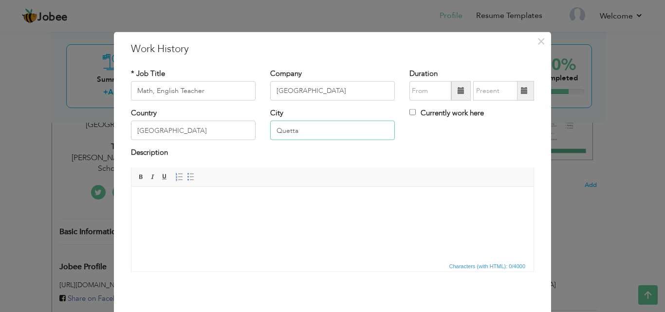
type input "Quetta"
click at [268, 216] on html at bounding box center [332, 201] width 402 height 30
drag, startPoint x: 200, startPoint y: 87, endPoint x: 122, endPoint y: 81, distance: 79.0
click at [124, 81] on div "* Job Title Math, English Teacher" at bounding box center [193, 87] width 139 height 39
drag, startPoint x: 362, startPoint y: 86, endPoint x: 265, endPoint y: 88, distance: 97.3
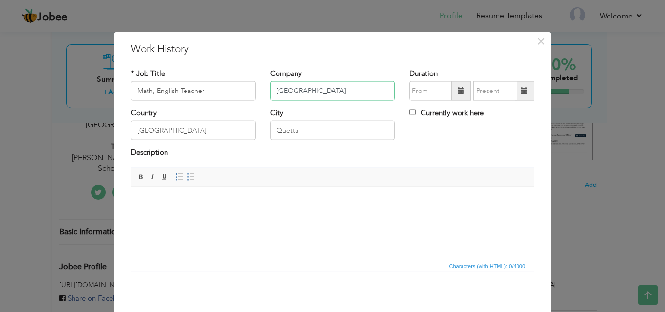
click at [265, 88] on div "Company Skill fill Grammar School" at bounding box center [332, 87] width 139 height 39
drag, startPoint x: 353, startPoint y: 202, endPoint x: 344, endPoint y: 216, distance: 16.5
click at [352, 204] on body at bounding box center [332, 201] width 382 height 10
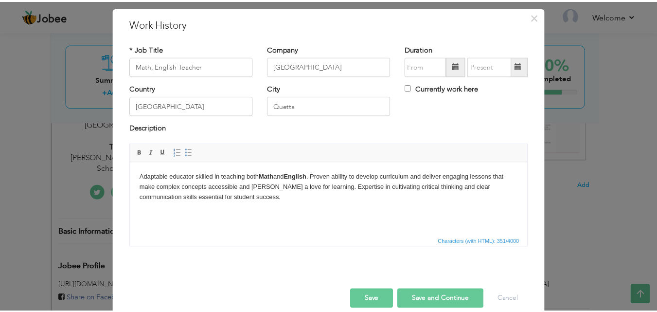
scroll to position [38, 0]
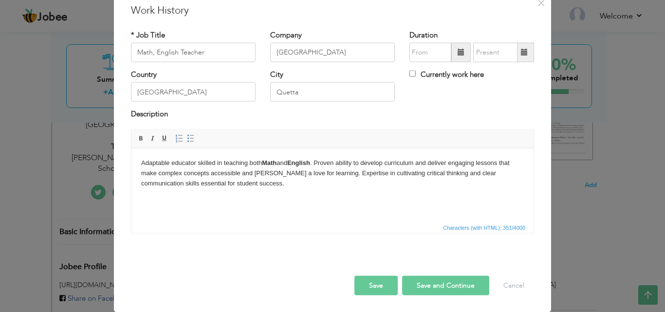
click at [386, 286] on button "Save" at bounding box center [375, 284] width 43 height 19
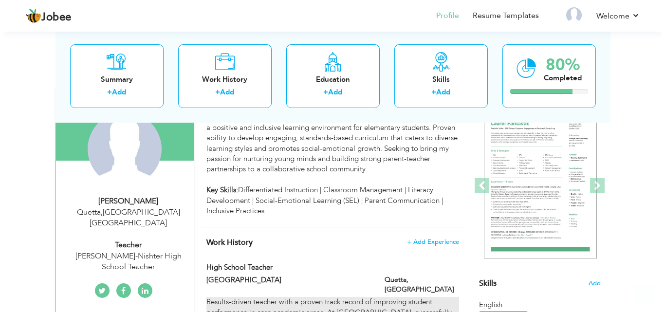
scroll to position [146, 0]
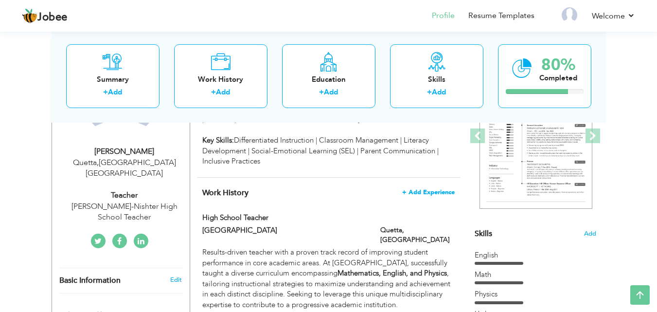
click at [419, 194] on span "+ Add Experience" at bounding box center [428, 192] width 53 height 7
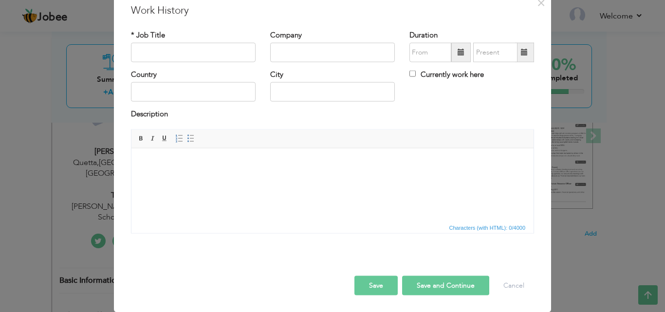
scroll to position [0, 0]
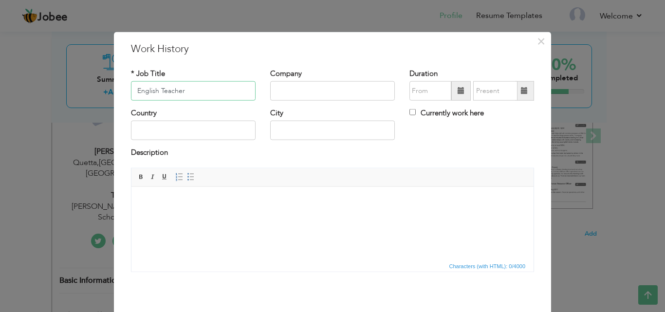
type input "English Teacher"
type input "Jinnah Grammar High"
click at [206, 132] on input "text" at bounding box center [193, 130] width 125 height 19
type input "Pakistan"
type input "W"
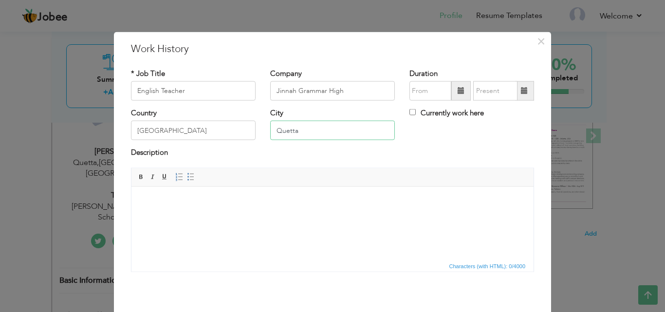
type input "Quetta"
click at [219, 216] on html at bounding box center [332, 201] width 402 height 30
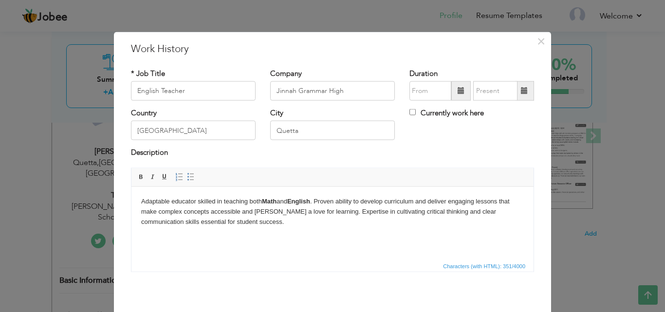
drag, startPoint x: 290, startPoint y: 200, endPoint x: 263, endPoint y: 199, distance: 26.8
click at [263, 199] on body "Adaptable educator skilled in teaching both Math and English . Proven ability t…" at bounding box center [332, 211] width 382 height 30
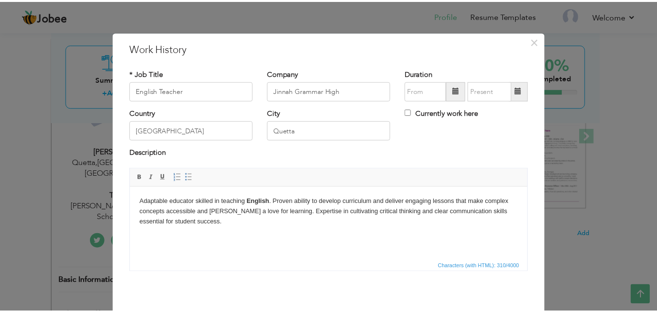
scroll to position [38, 0]
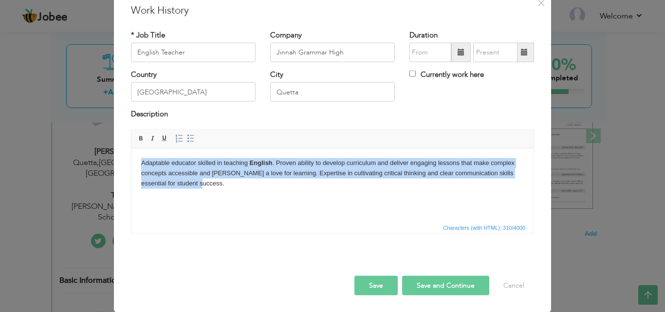
drag, startPoint x: 285, startPoint y: 184, endPoint x: 140, endPoint y: 163, distance: 145.9
click at [140, 163] on html "Adaptable educator skilled in teaching English . Proven ability to develop curr…" at bounding box center [332, 173] width 402 height 50
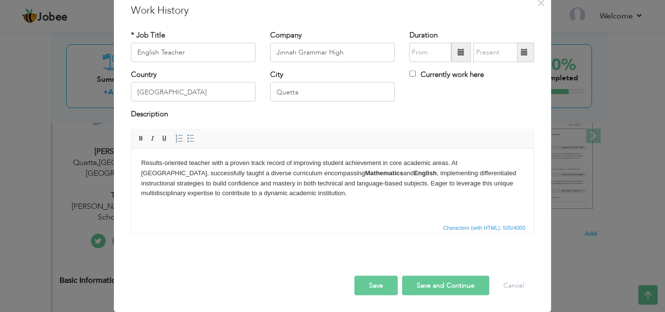
drag, startPoint x: 370, startPoint y: 170, endPoint x: 322, endPoint y: 170, distance: 48.2
click at [322, 170] on body "Results-oriented teacher with a proven track record of improving student achiev…" at bounding box center [332, 178] width 382 height 40
drag, startPoint x: 459, startPoint y: 159, endPoint x: 480, endPoint y: 164, distance: 21.1
click at [480, 164] on body "Results-oriented teacher with a proven track record of improving student achiev…" at bounding box center [332, 178] width 382 height 40
click at [442, 291] on button "Save and Continue" at bounding box center [445, 284] width 87 height 19
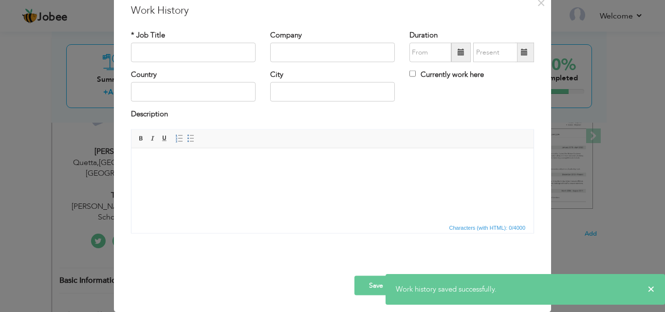
click at [368, 289] on button "Save" at bounding box center [375, 284] width 43 height 19
click at [537, 4] on span "×" at bounding box center [541, 3] width 8 height 18
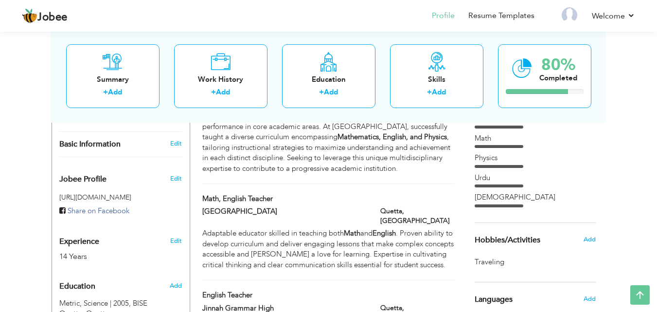
scroll to position [292, 0]
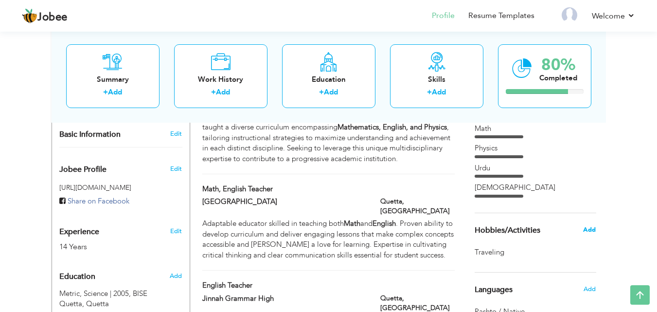
click at [590, 232] on span "Add" at bounding box center [589, 229] width 13 height 9
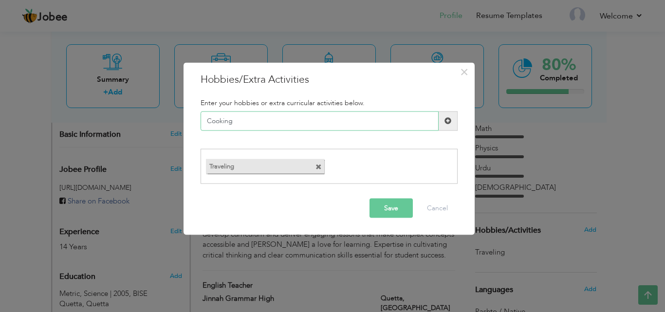
type input "Cooking"
click at [381, 200] on button "Save" at bounding box center [390, 208] width 43 height 19
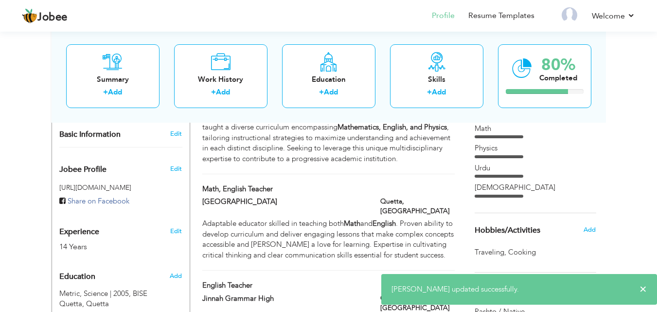
scroll to position [341, 0]
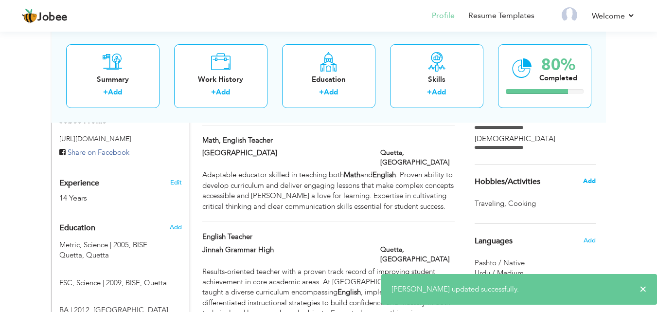
click at [595, 183] on span "Add" at bounding box center [589, 181] width 13 height 9
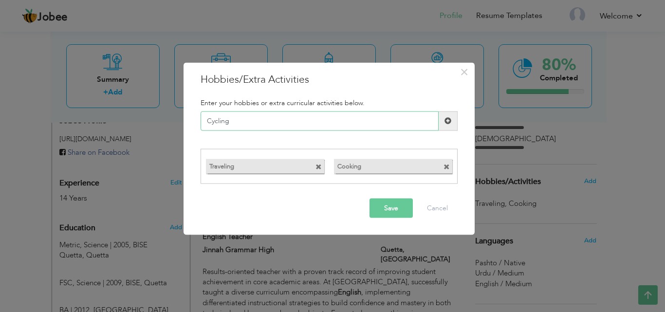
type input "Cycling"
click at [383, 206] on button "Save" at bounding box center [390, 208] width 43 height 19
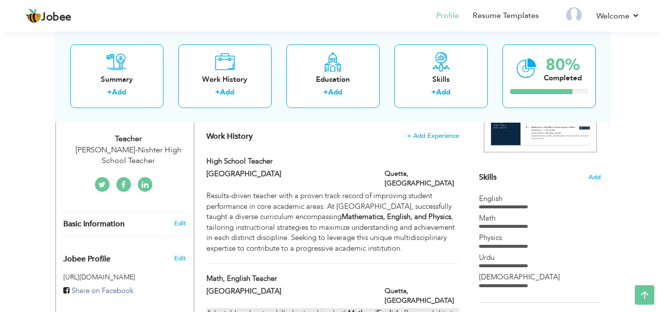
scroll to position [195, 0]
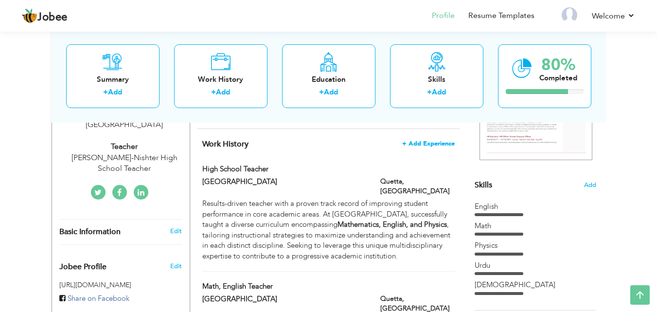
click at [423, 140] on span "+ Add Experience" at bounding box center [428, 143] width 53 height 7
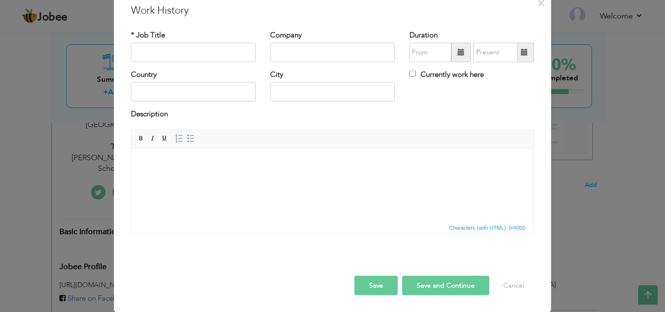
scroll to position [0, 0]
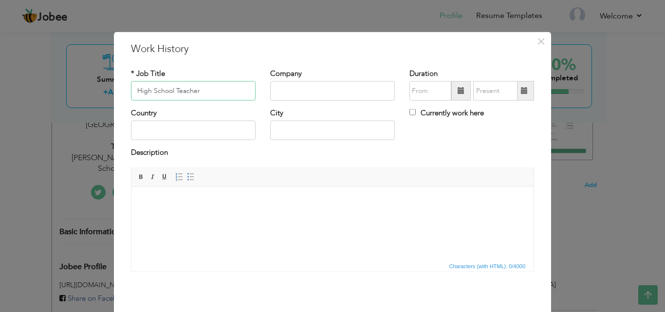
type input "High School Teacher"
type input "Abdul-Rab-Nishter High School"
click at [194, 128] on input "text" at bounding box center [193, 130] width 125 height 19
type input "Pakistan"
click at [287, 136] on input "text" at bounding box center [332, 130] width 125 height 19
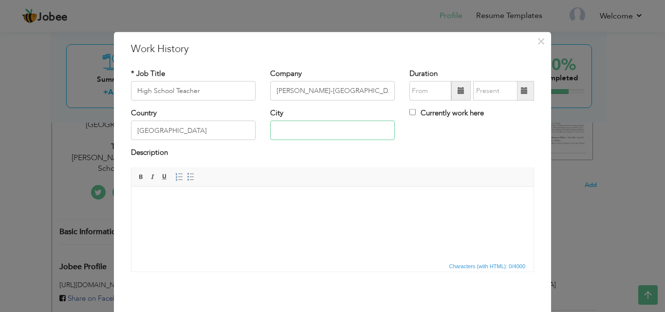
type input "P"
type input "Quetta"
click at [315, 212] on html at bounding box center [332, 201] width 402 height 30
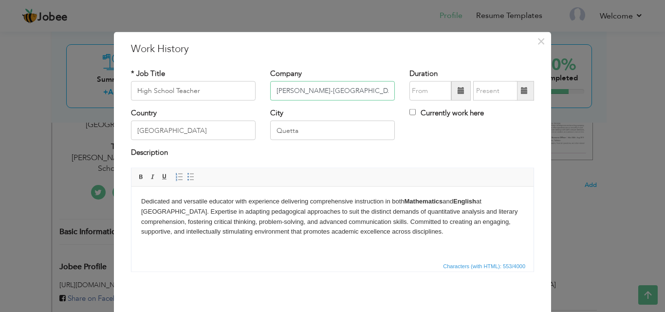
drag, startPoint x: 372, startPoint y: 91, endPoint x: 273, endPoint y: 91, distance: 99.3
click at [273, 91] on input "Abdul-Rab-Nishter High School" at bounding box center [332, 90] width 125 height 19
drag, startPoint x: 489, startPoint y: 199, endPoint x: 494, endPoint y: 197, distance: 6.2
click at [494, 198] on body "Dedicated and versatile educator with experience delivering comprehensive instr…" at bounding box center [332, 216] width 382 height 40
click at [493, 203] on body "Dedicated and versatile educator with experience delivering comprehensive instr…" at bounding box center [332, 216] width 382 height 40
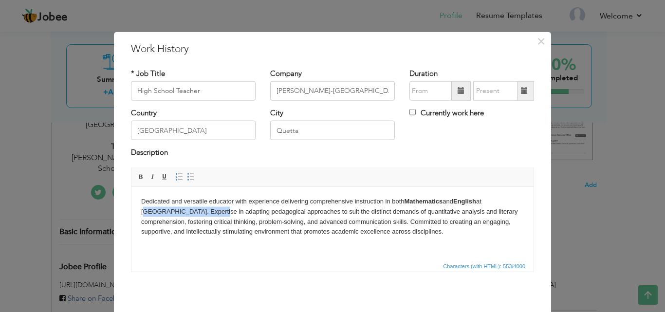
drag, startPoint x: 490, startPoint y: 201, endPoint x: 195, endPoint y: 212, distance: 295.1
click at [189, 211] on body "Dedicated and versatile educator with experience delivering comprehensive instr…" at bounding box center [332, 216] width 382 height 40
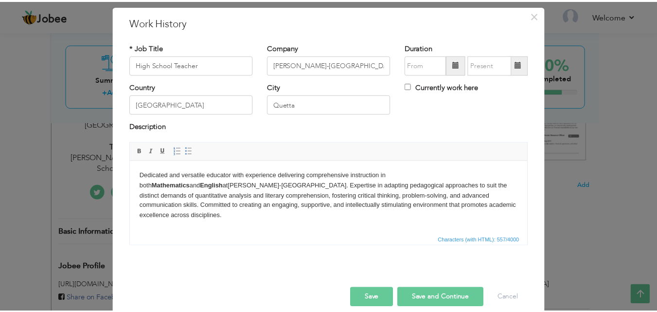
scroll to position [38, 0]
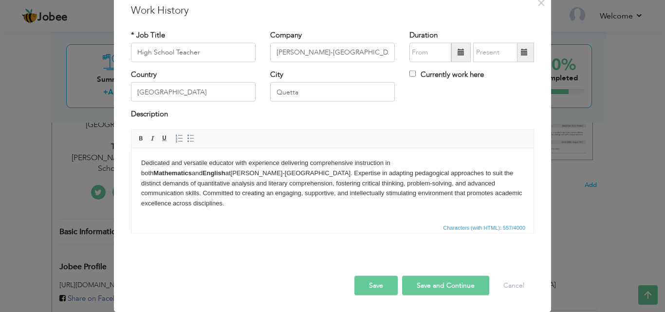
click at [372, 289] on button "Save" at bounding box center [375, 284] width 43 height 19
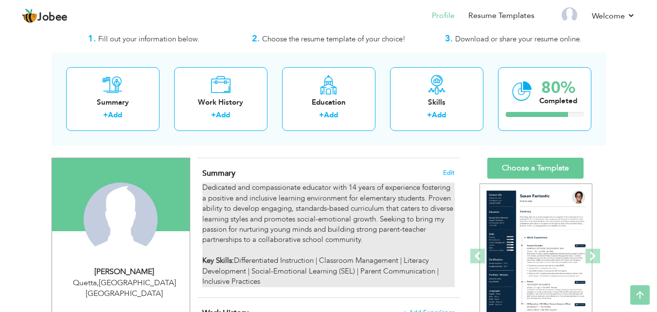
scroll to position [0, 0]
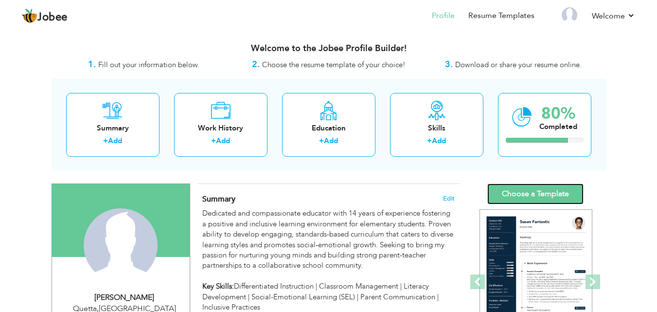
click at [521, 188] on link "Choose a Template" at bounding box center [536, 193] width 96 height 21
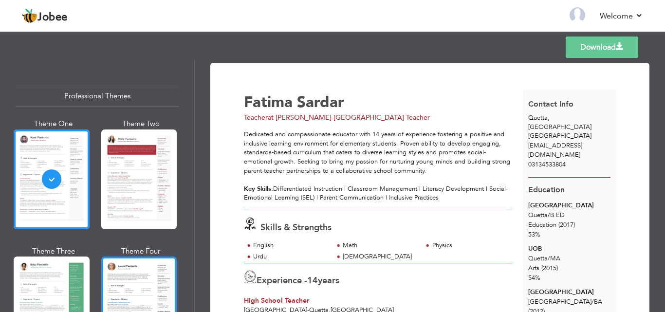
click at [118, 268] on div at bounding box center [139, 306] width 76 height 100
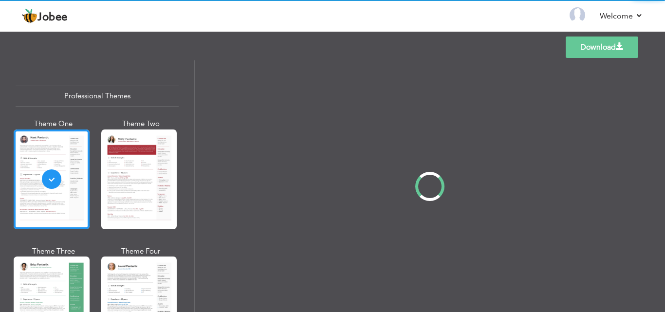
click at [151, 287] on div "Professional Themes Theme One Theme Two Theme Three Theme Four" at bounding box center [332, 186] width 665 height 252
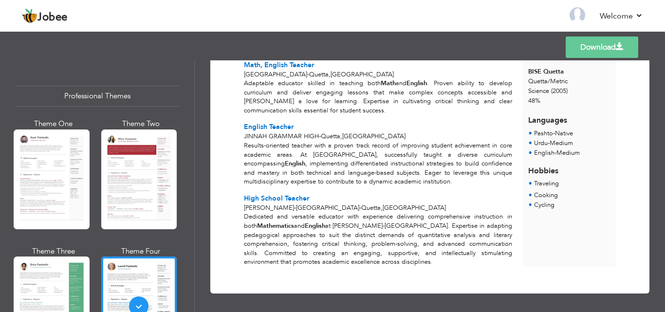
scroll to position [309, 0]
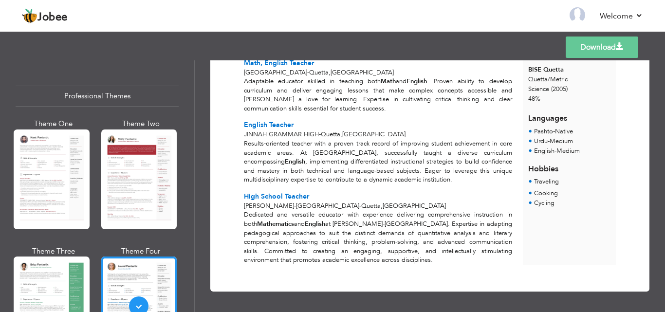
click at [572, 45] on link "Download" at bounding box center [601, 46] width 72 height 21
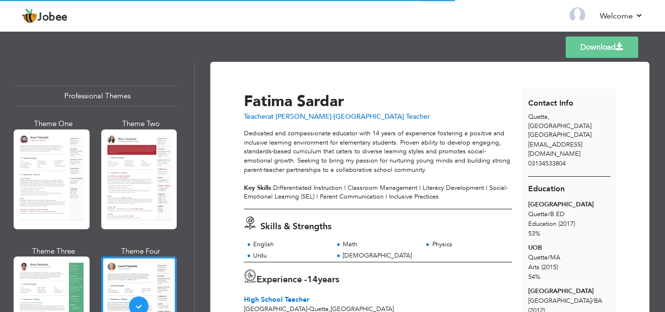
scroll to position [0, 0]
